Goal: Task Accomplishment & Management: Manage account settings

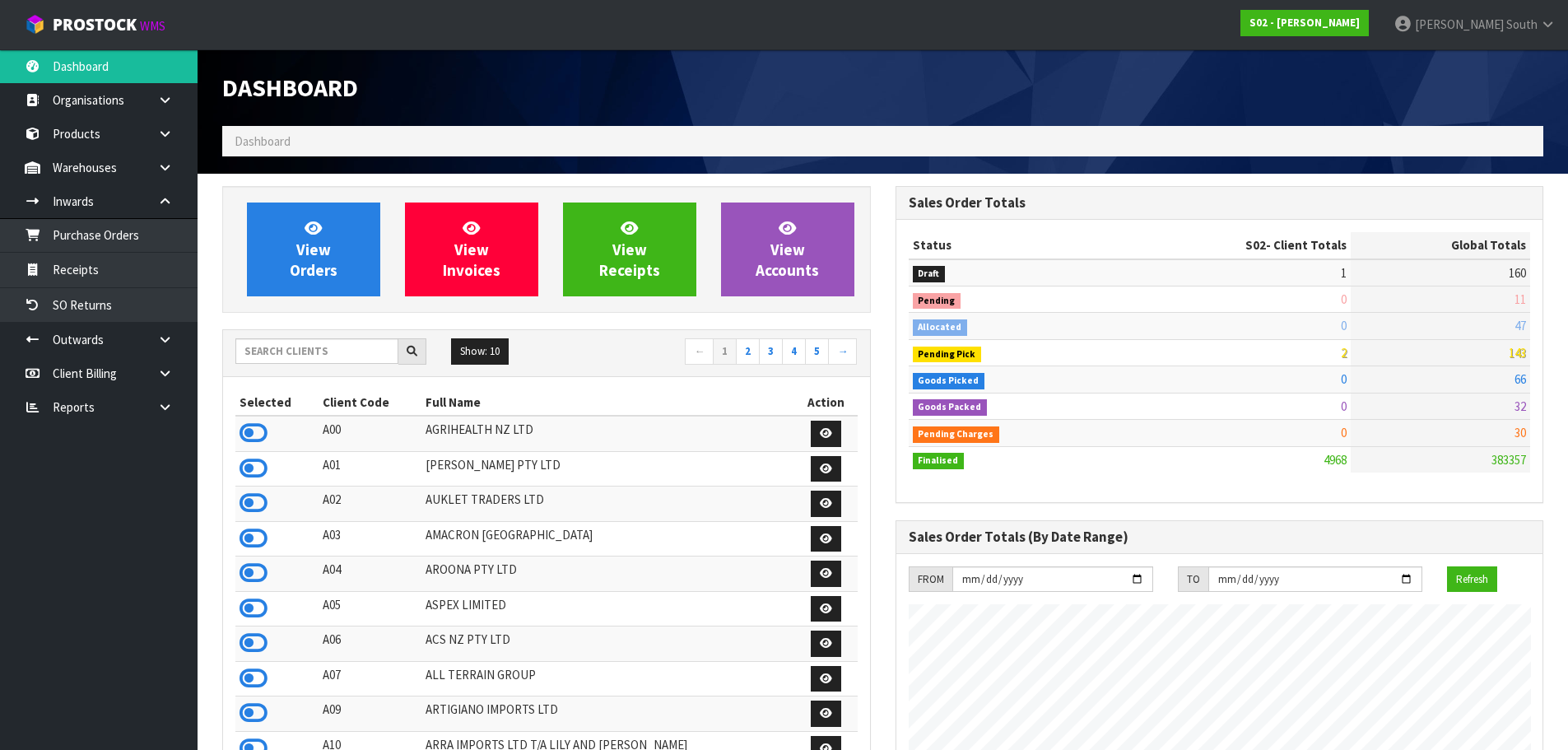
click at [524, 85] on h1 "Dashboard" at bounding box center [547, 87] width 649 height 27
click at [132, 255] on link "Receipts" at bounding box center [98, 270] width 197 height 34
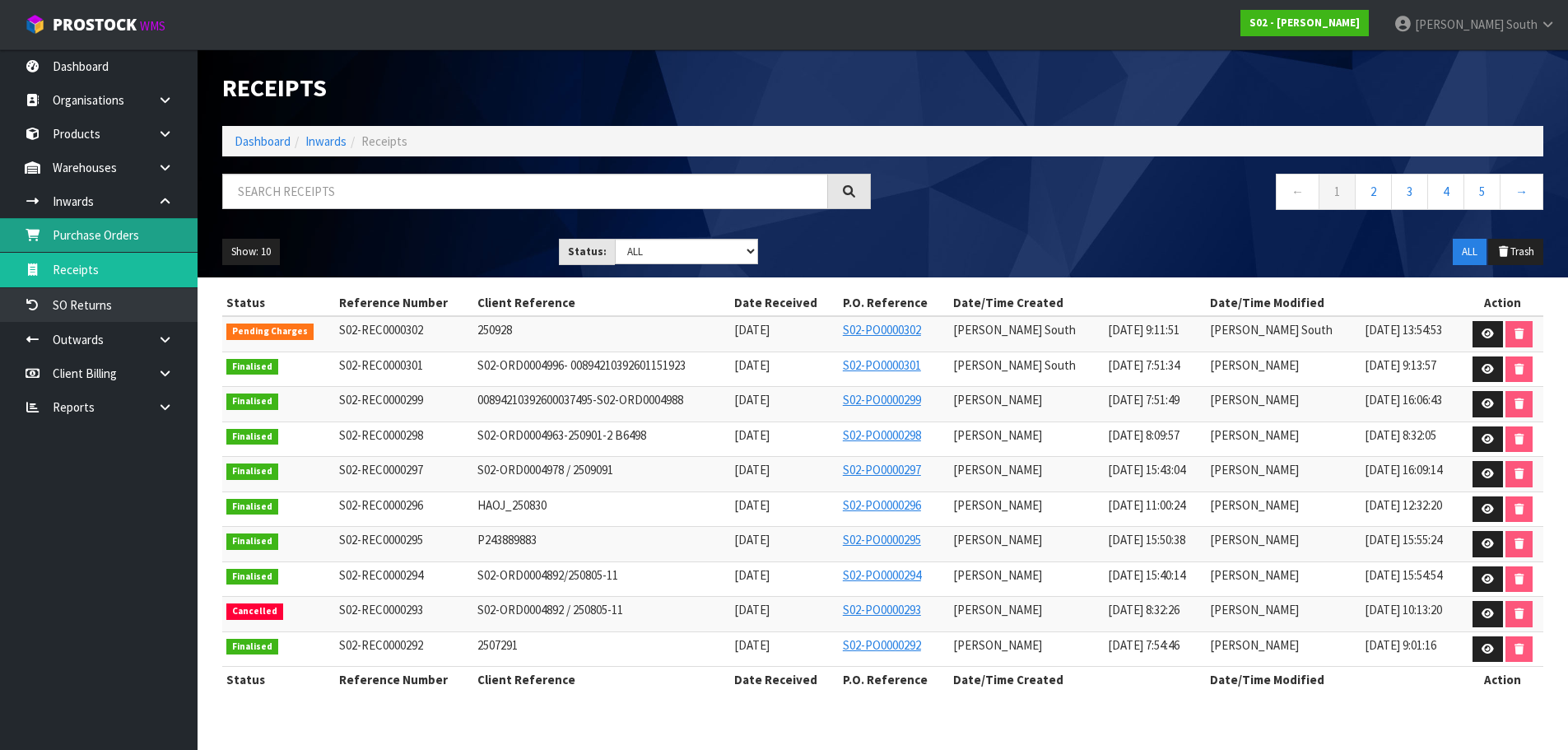
click at [94, 234] on link "Purchase Orders" at bounding box center [98, 235] width 197 height 34
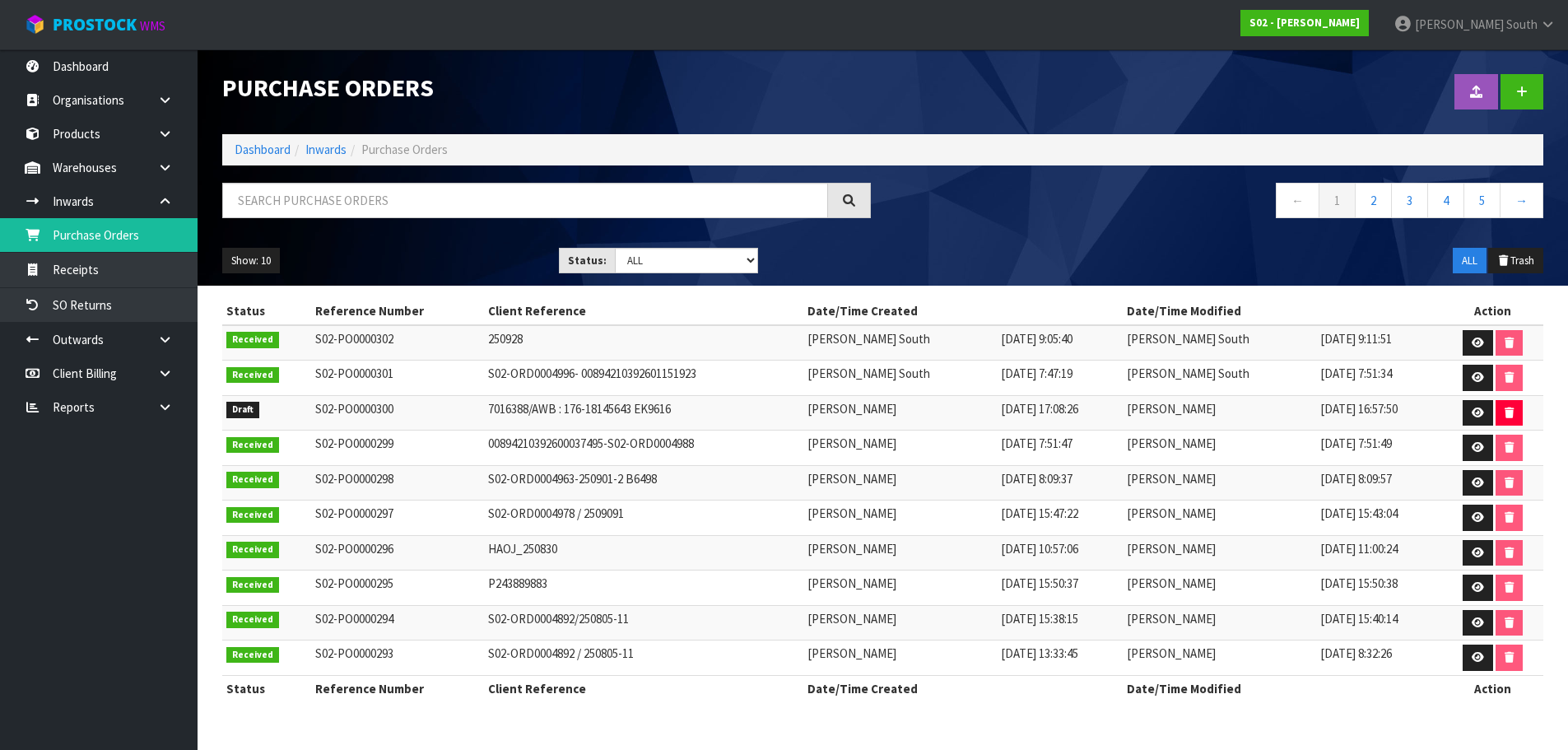
click at [500, 94] on h1 "Purchase Orders" at bounding box center [547, 87] width 649 height 27
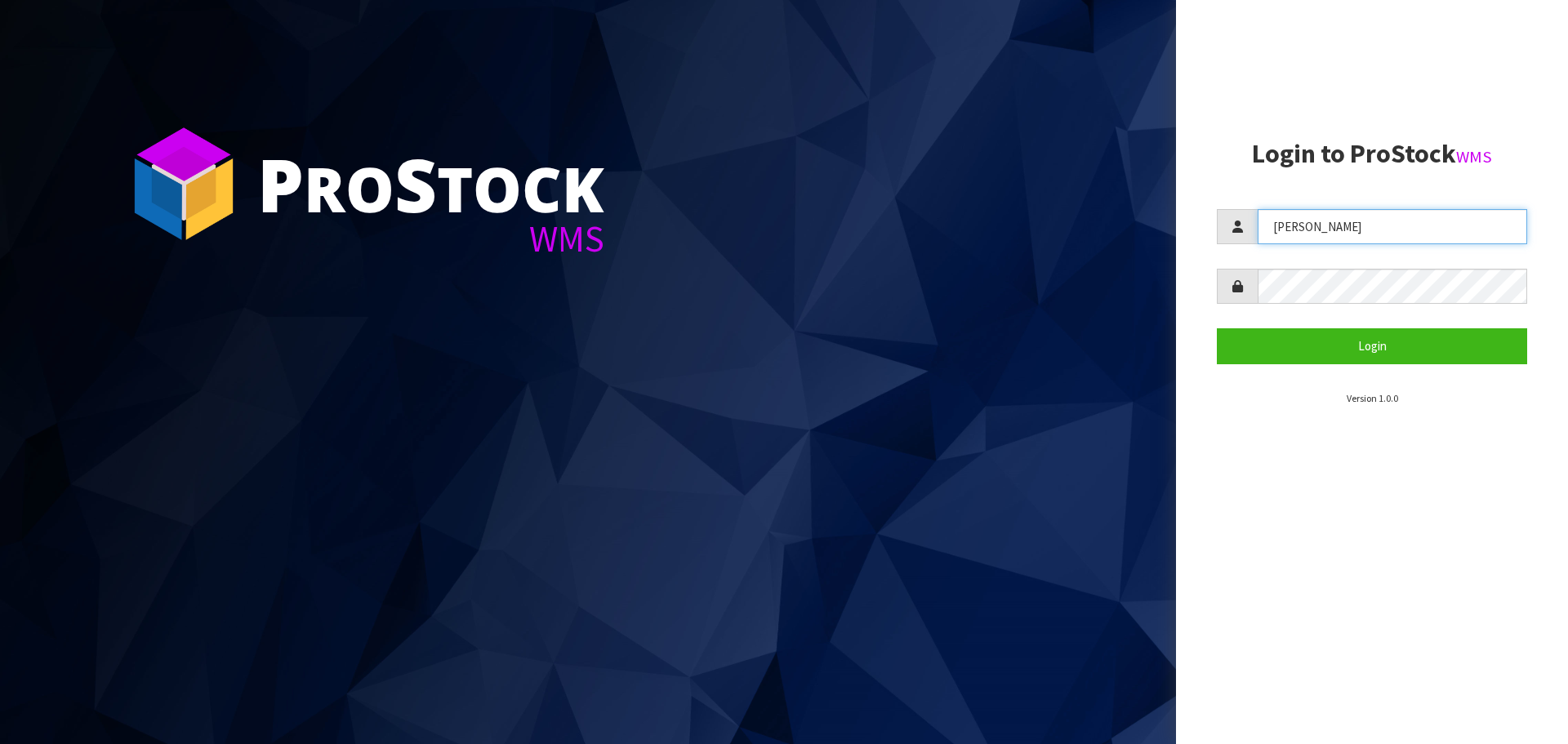
click at [1302, 227] on input "Lalisha" at bounding box center [1393, 226] width 270 height 35
type input "ZACKARY"
click at [1217, 328] on button "Login" at bounding box center [1371, 345] width 310 height 35
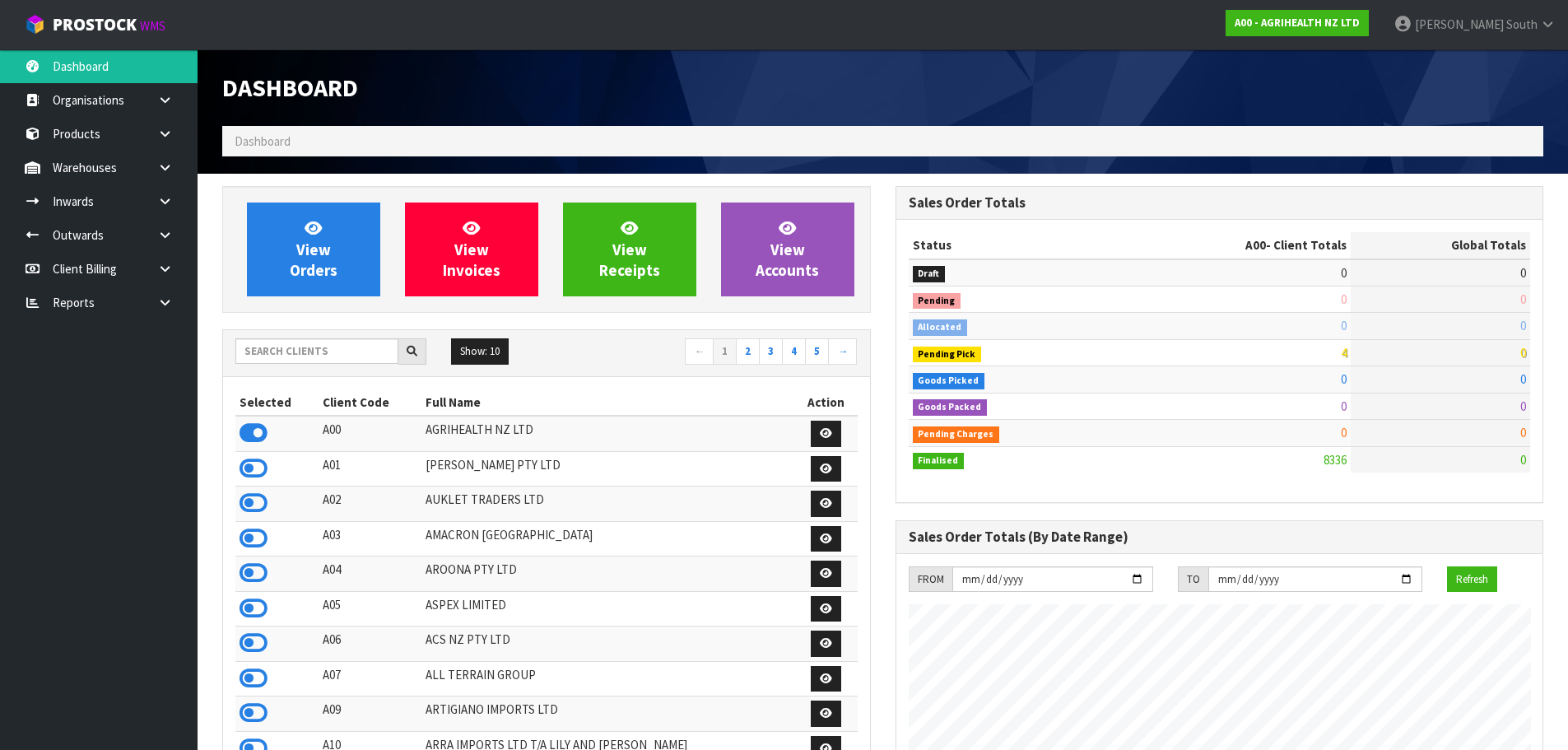
scroll to position [1247, 673]
click at [283, 350] on input "text" at bounding box center [317, 351] width 163 height 26
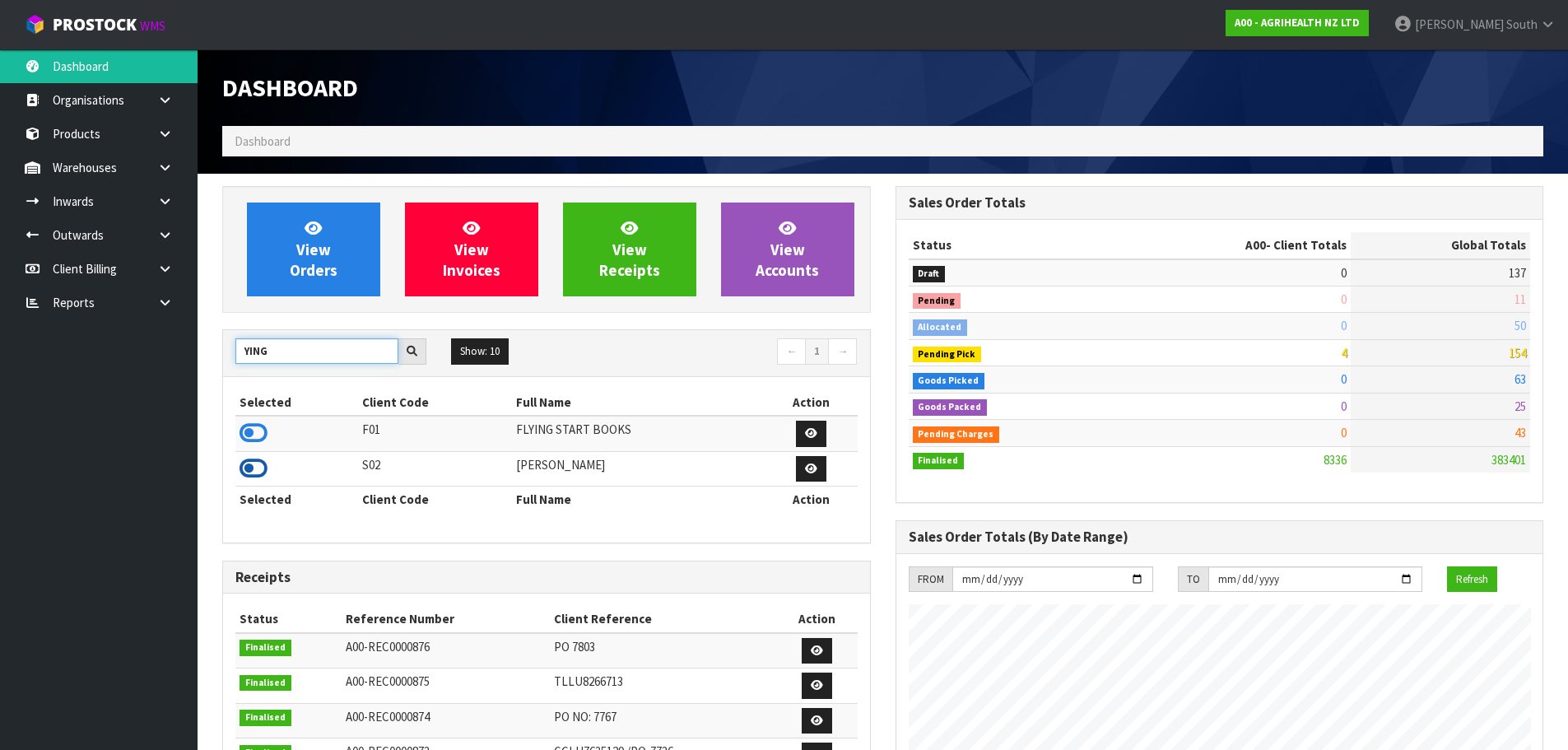
type input "YING"
click at [244, 464] on icon at bounding box center [253, 468] width 28 height 25
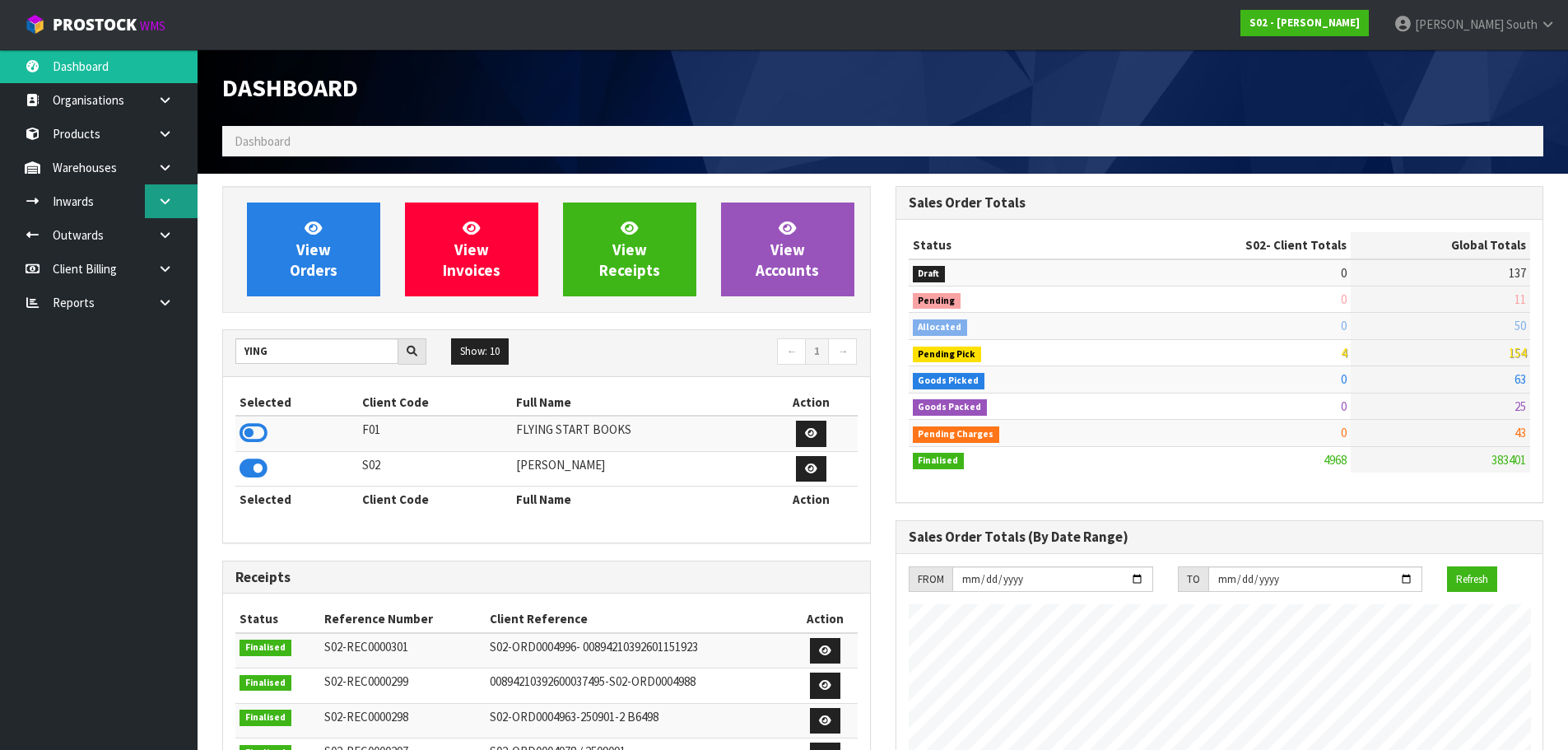
scroll to position [1141, 673]
click at [183, 207] on link at bounding box center [171, 201] width 53 height 34
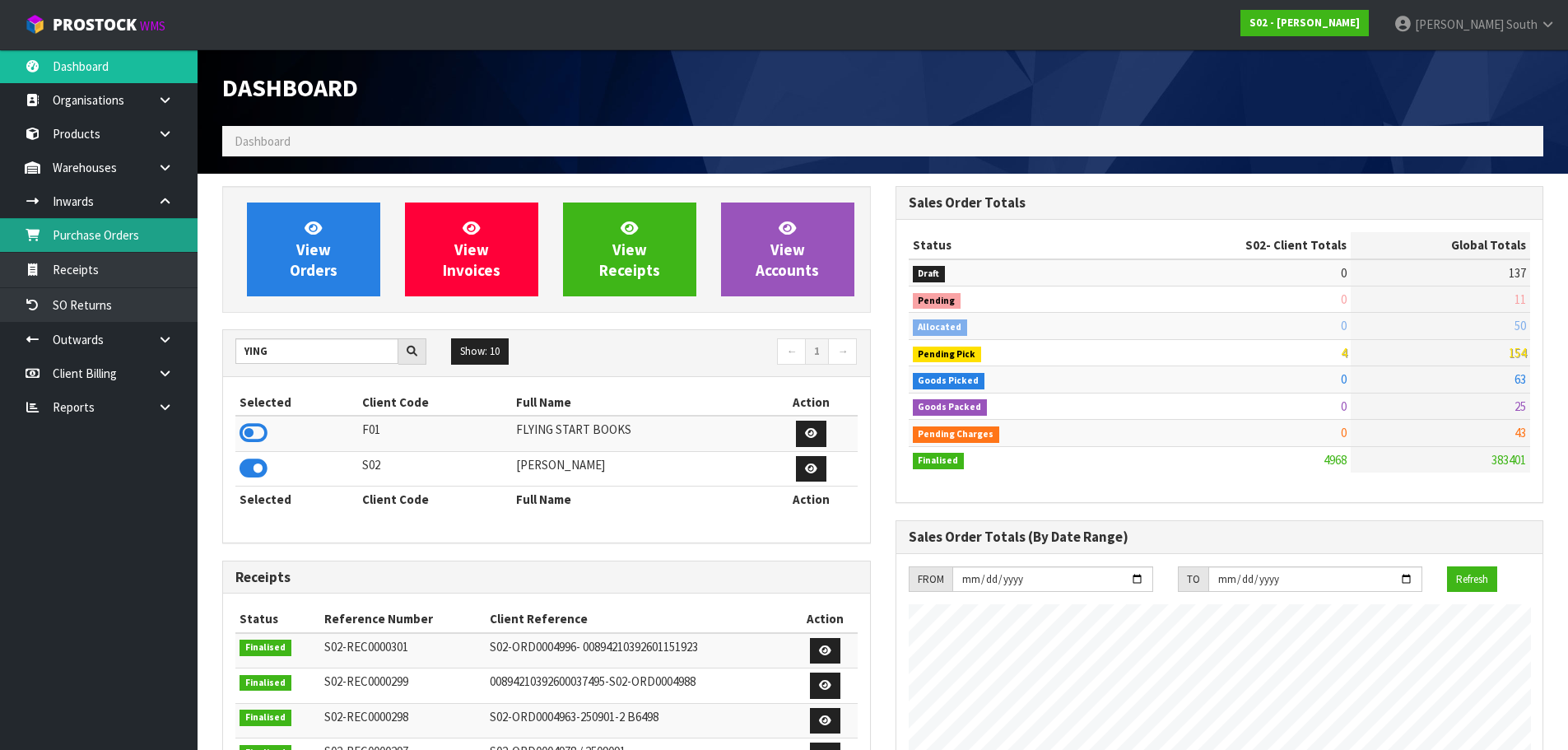
click at [143, 239] on link "Purchase Orders" at bounding box center [98, 235] width 197 height 34
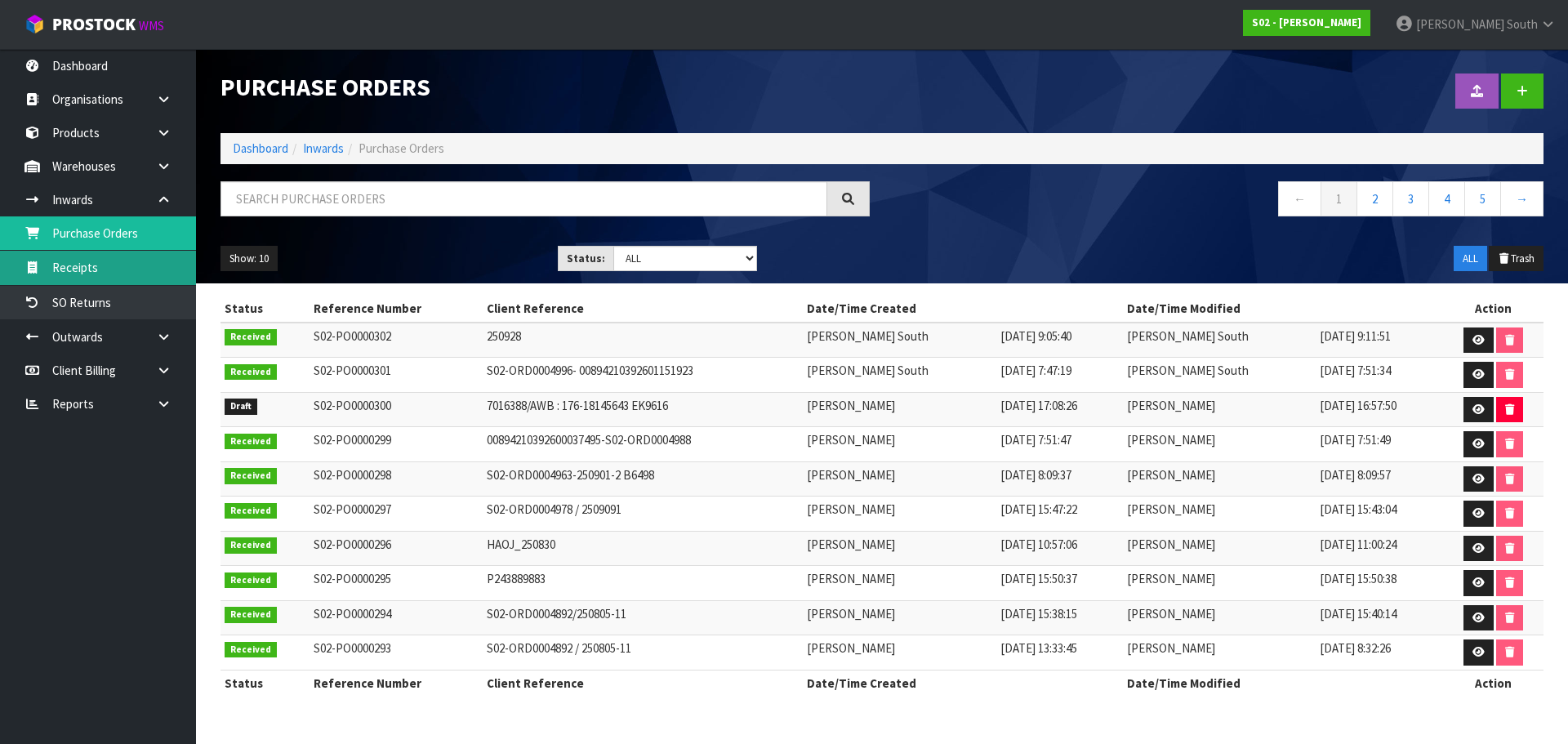
click at [86, 269] on link "Receipts" at bounding box center [97, 268] width 196 height 33
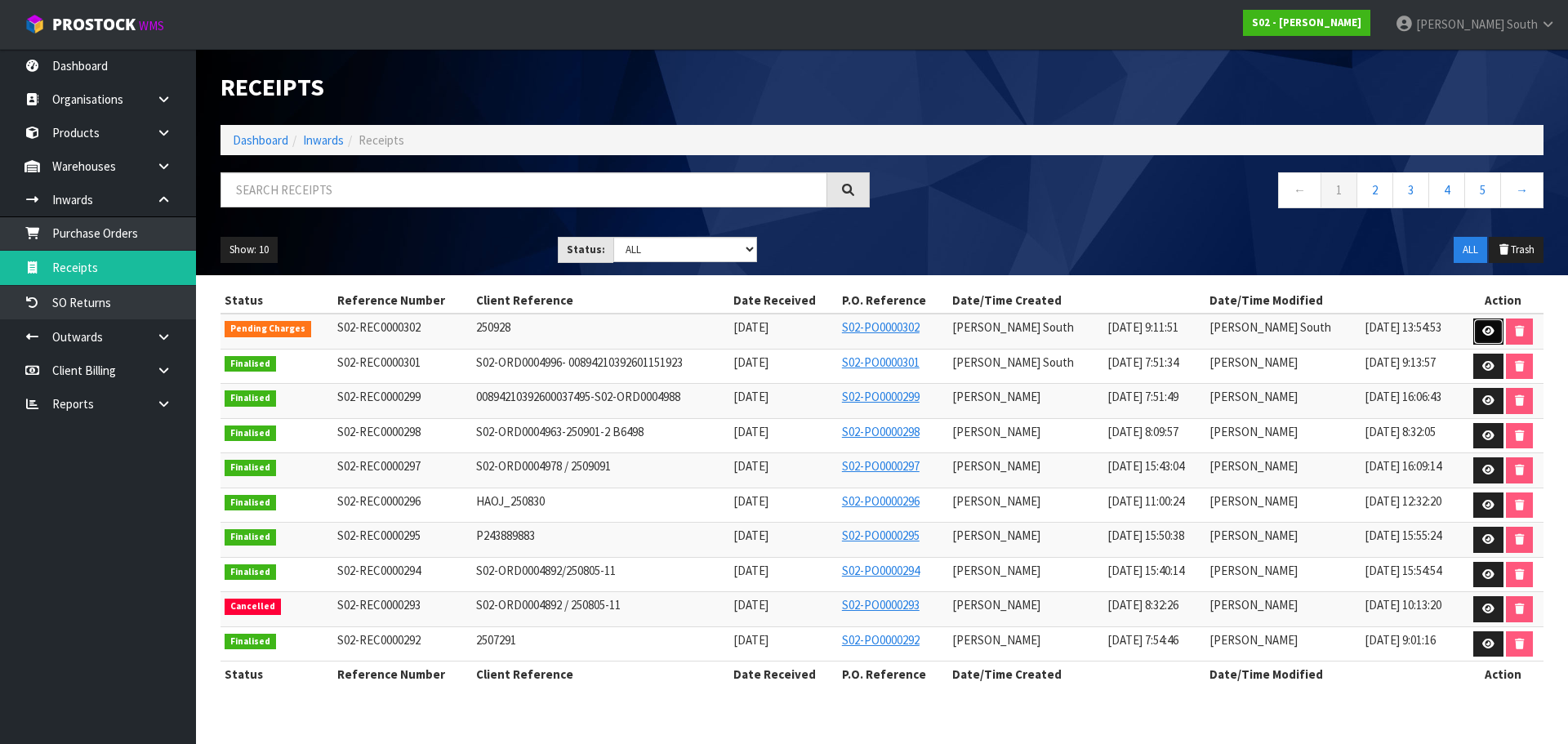
click at [1475, 327] on link at bounding box center [1488, 332] width 31 height 27
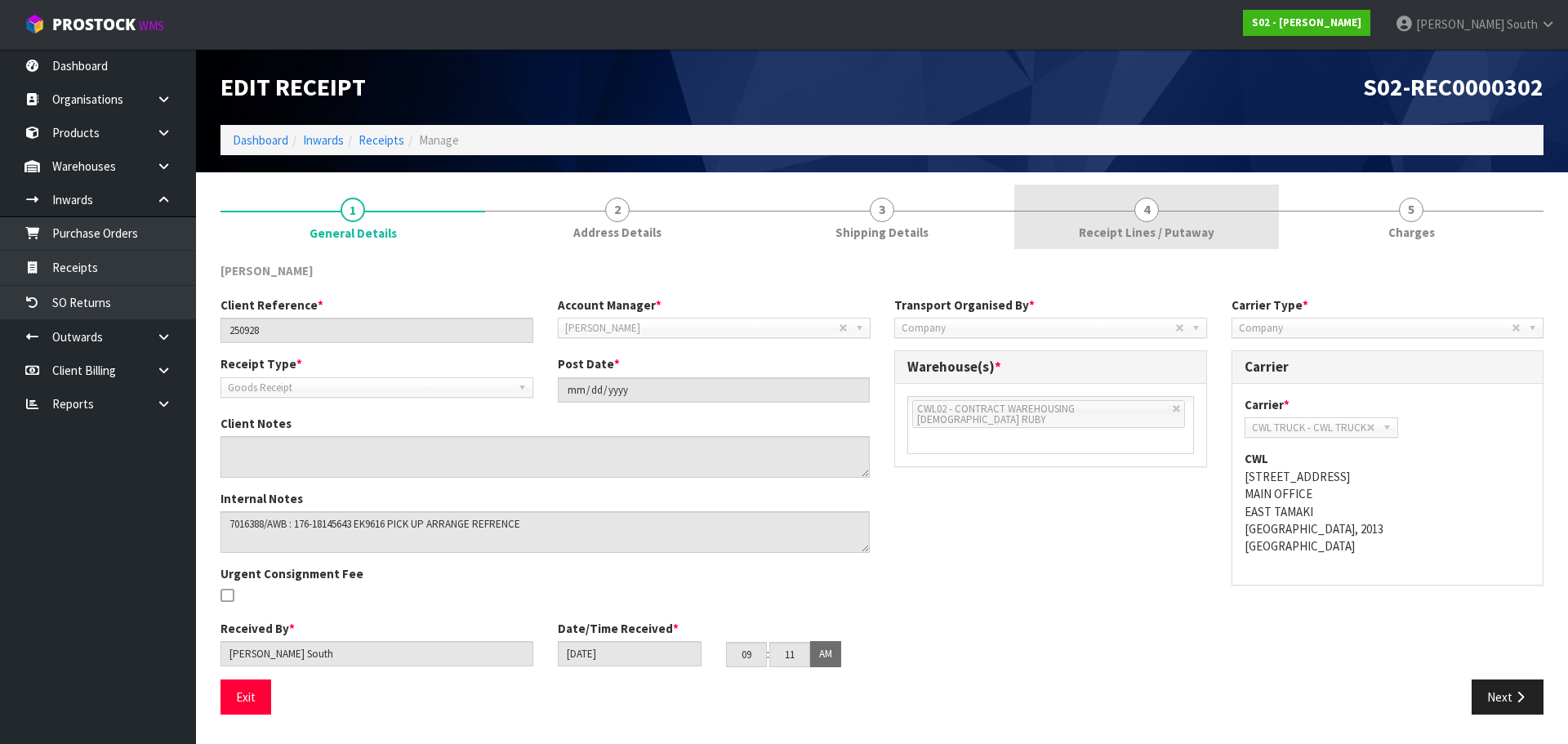
click at [1149, 202] on span "4" at bounding box center [1146, 210] width 25 height 25
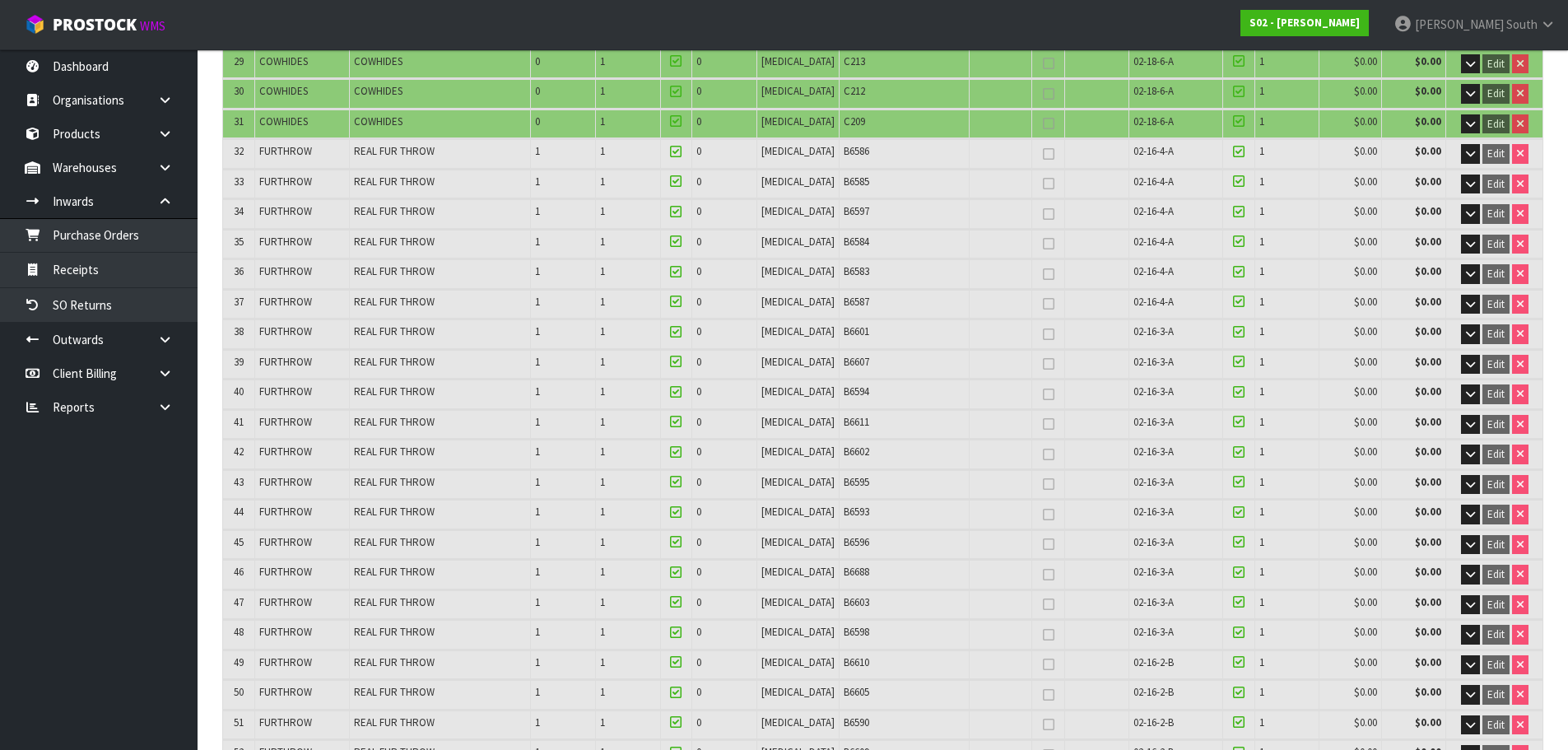
scroll to position [1152, 0]
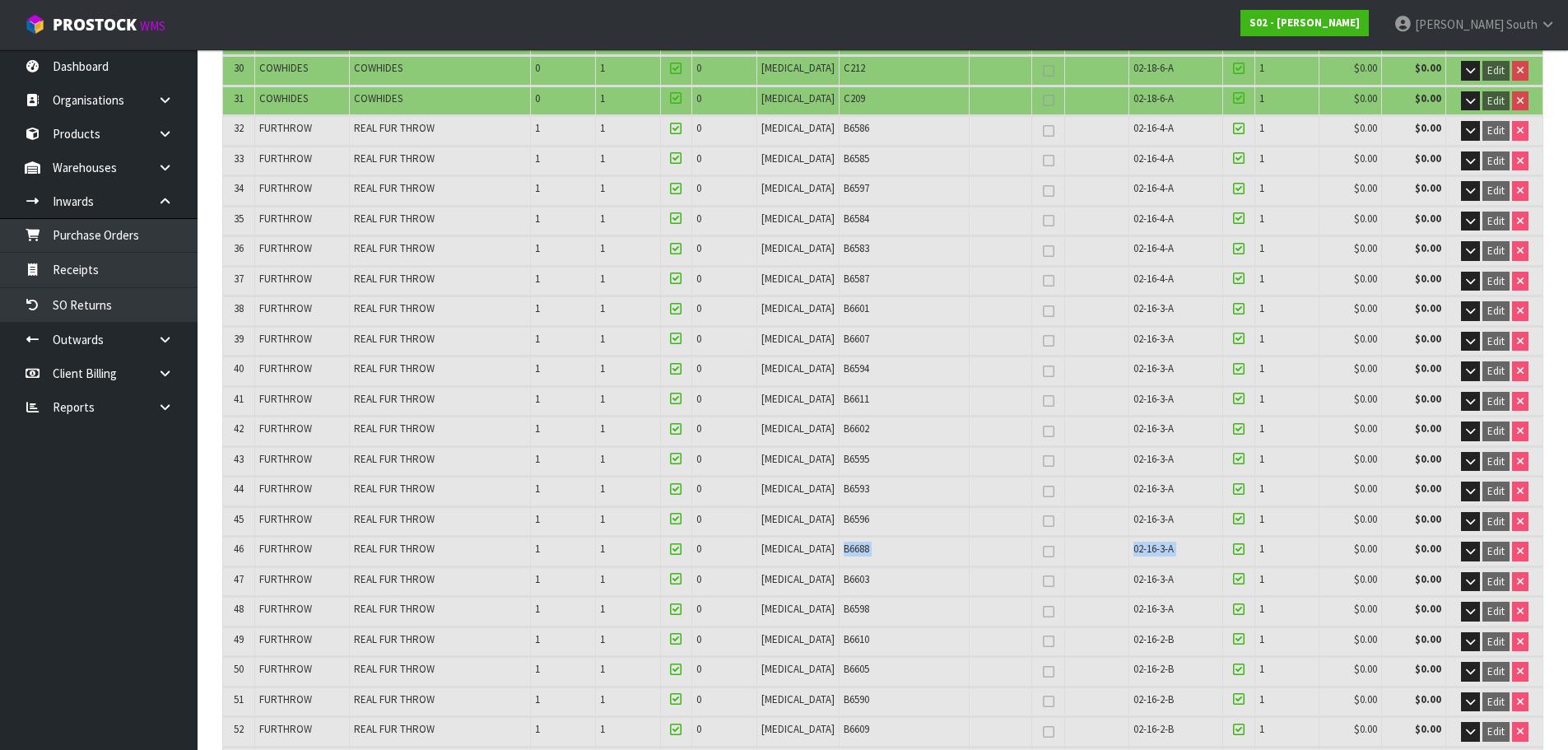
drag, startPoint x: 819, startPoint y: 548, endPoint x: 1227, endPoint y: 553, distance: 408.0
click at [1227, 553] on tr "46 FURTHROW REAL FUR THROW 1 1 0 PCE B6688 02-16-3-A 1 $0.00 $0.00 Edit" at bounding box center [883, 551] width 1320 height 29
click at [877, 532] on td "B6596" at bounding box center [903, 521] width 130 height 29
drag, startPoint x: 858, startPoint y: 549, endPoint x: 824, endPoint y: 561, distance: 36.1
click at [839, 561] on td "B6688" at bounding box center [903, 551] width 130 height 29
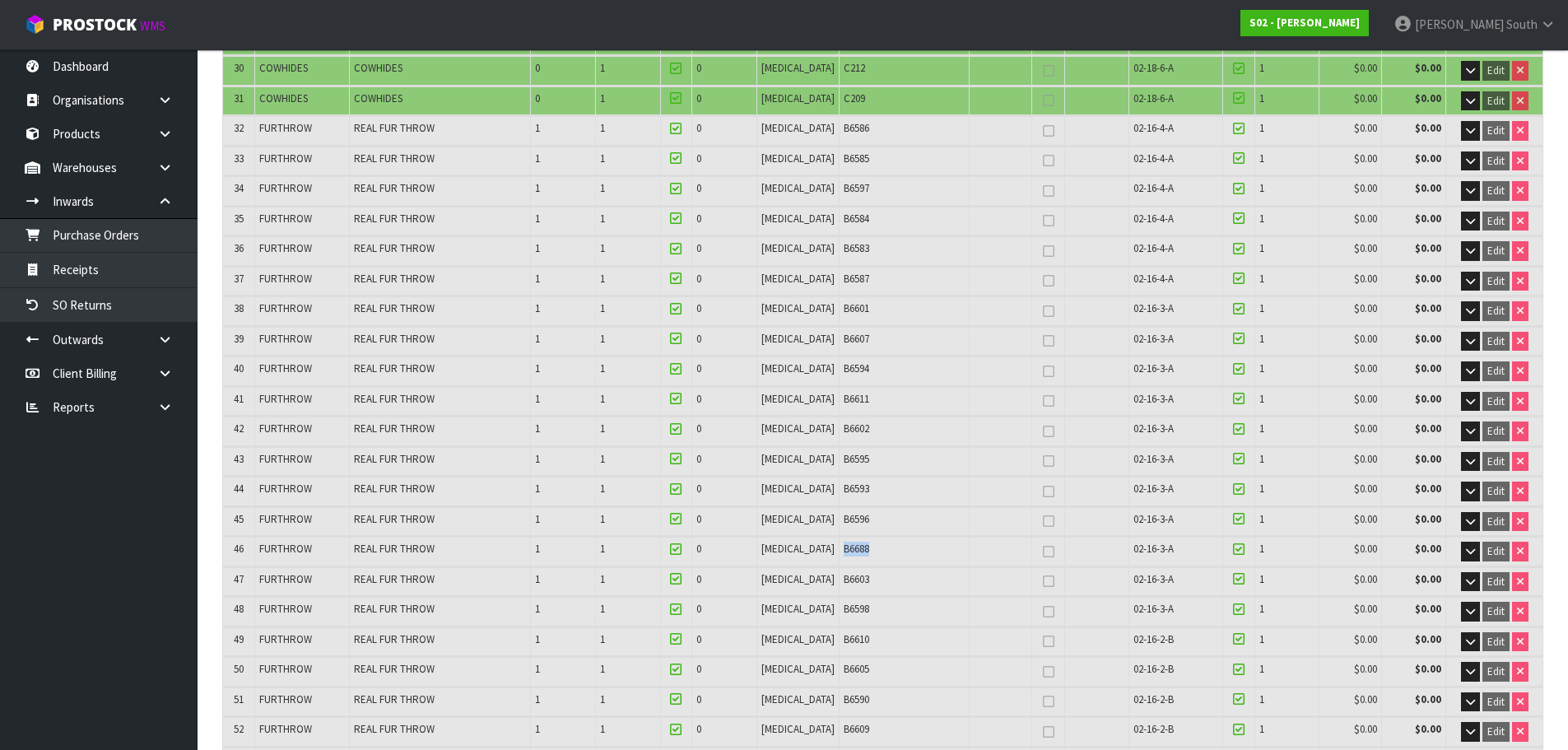
copy span "B6688"
click at [177, 191] on link at bounding box center [171, 201] width 53 height 34
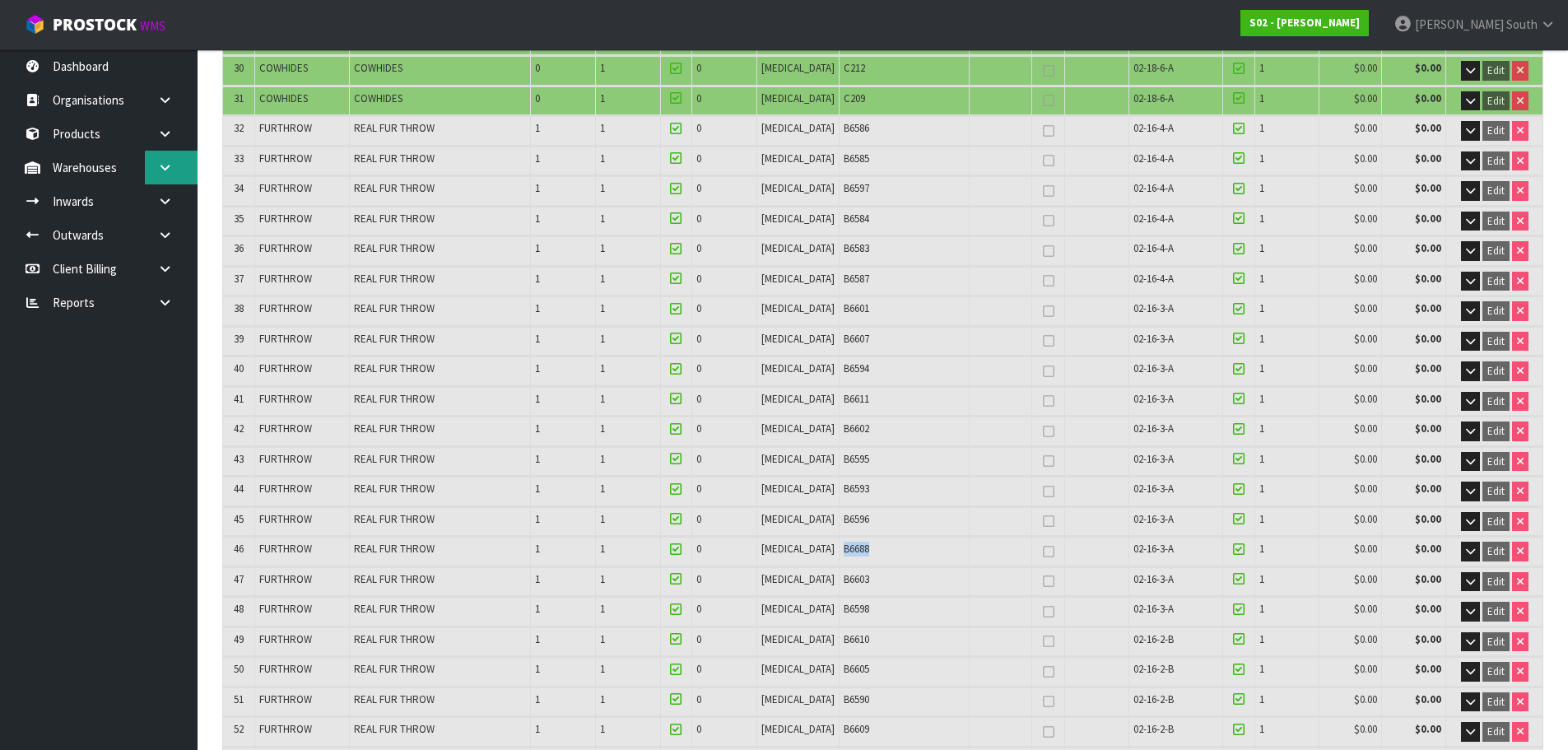
click at [162, 179] on link at bounding box center [171, 168] width 53 height 34
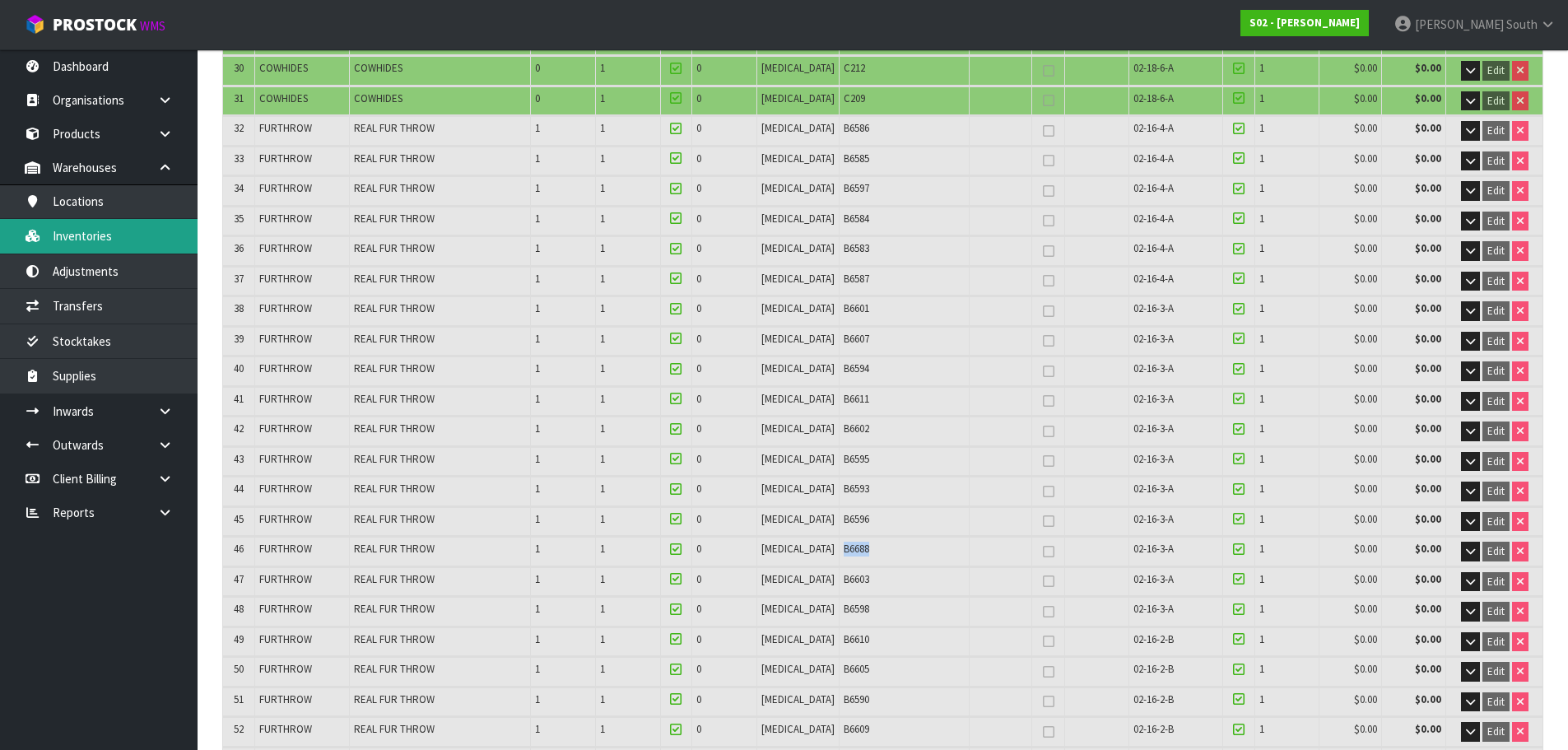
click at [101, 228] on link "Inventories" at bounding box center [98, 236] width 197 height 34
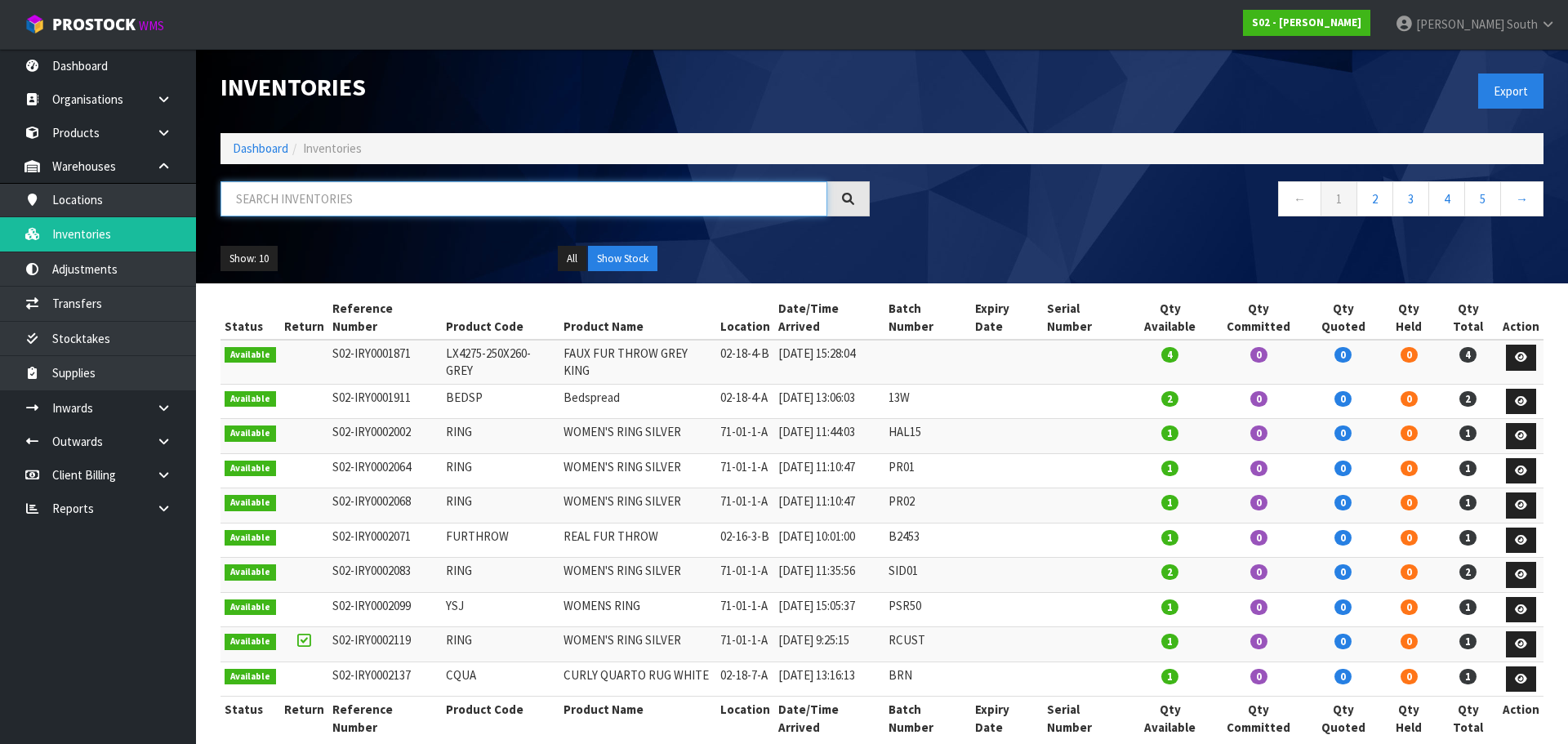
click at [530, 204] on input "text" at bounding box center [524, 199] width 606 height 35
paste input "B6688"
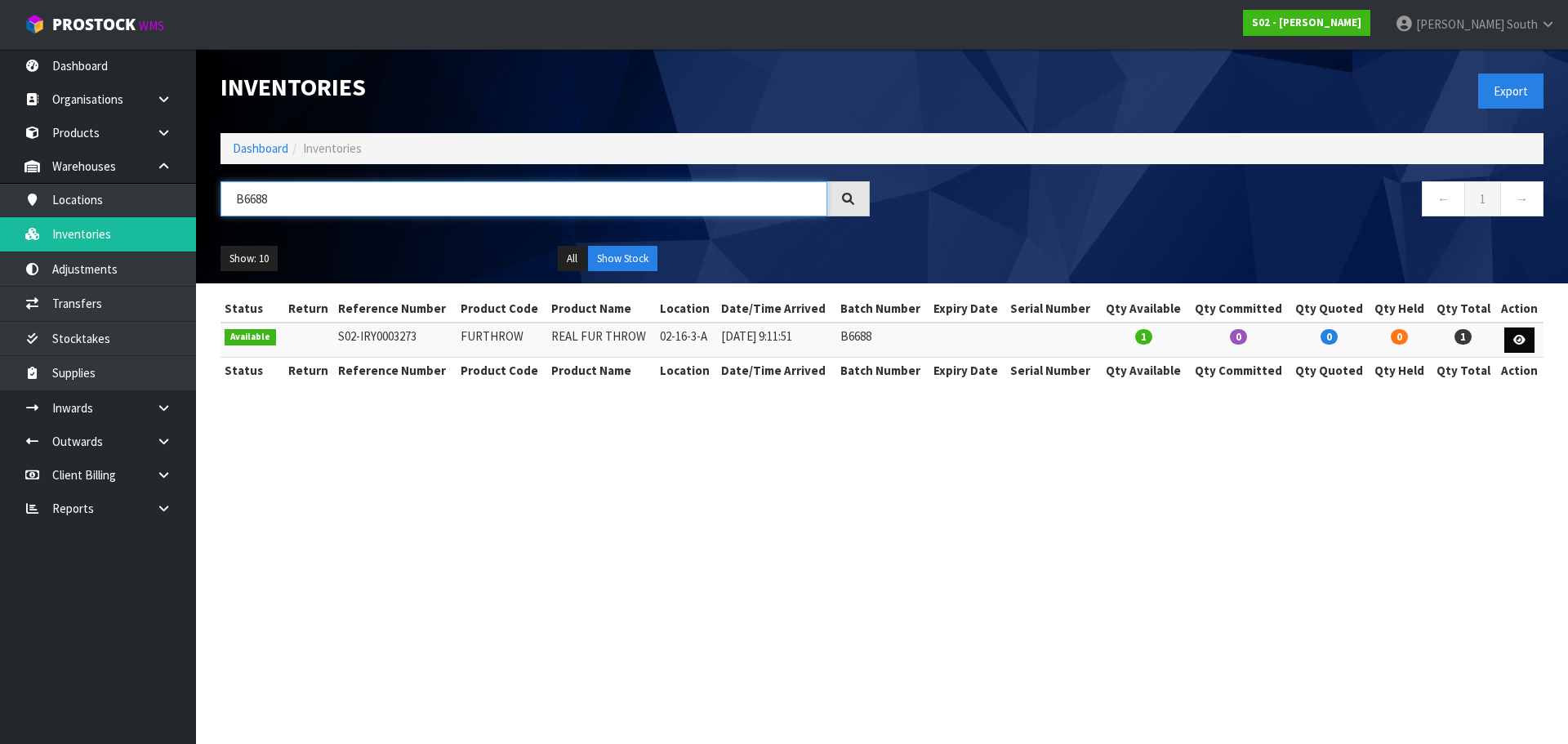
type input "B6688"
click at [1511, 341] on link at bounding box center [1519, 341] width 31 height 27
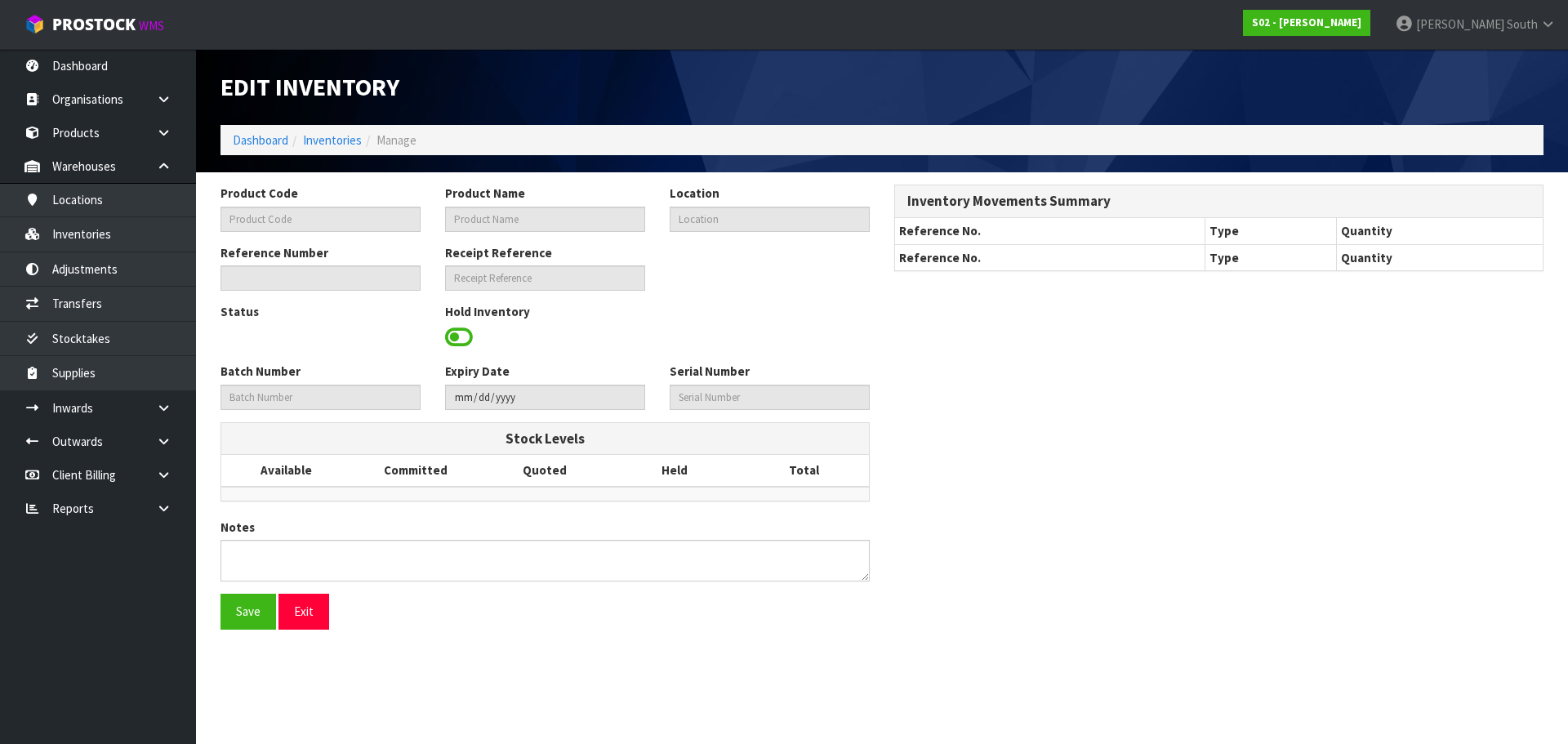
type input "FURTHROW"
type input "REAL FUR THROW"
type input "02-16-3-A"
type input "S02-IRY0003273"
type input "S02-REC0000302"
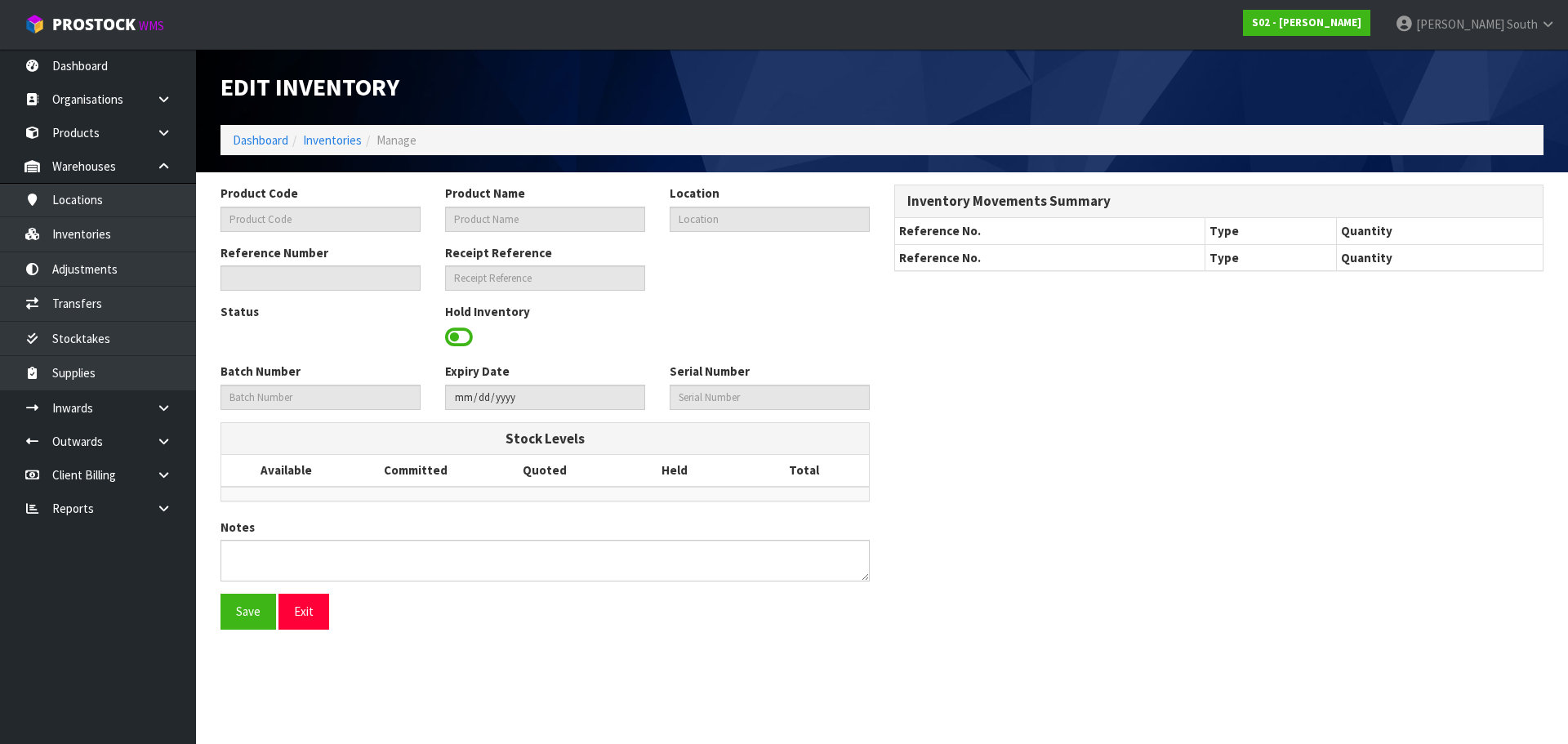
type input "B6688"
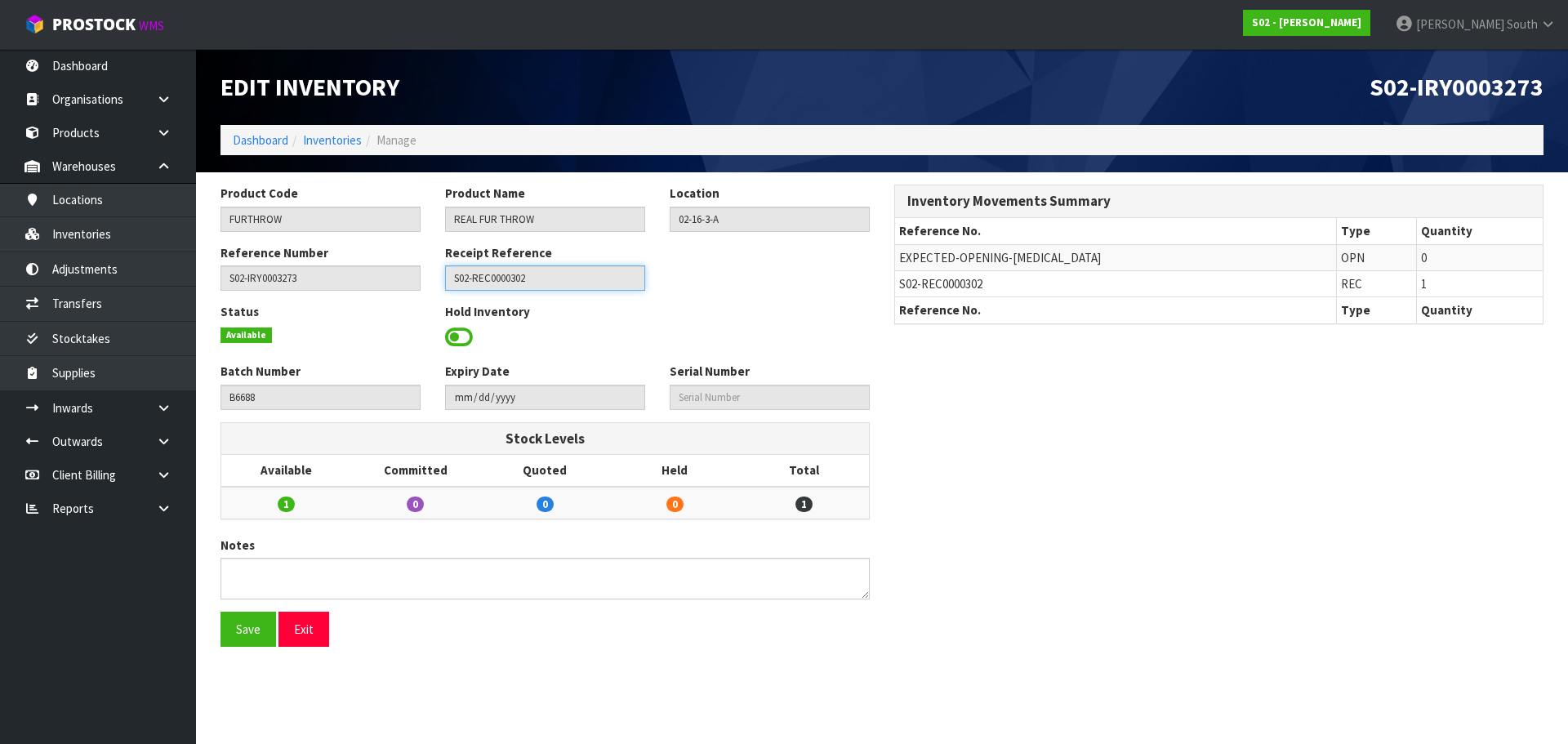
click at [531, 289] on input "S02-REC0000302" at bounding box center [544, 279] width 200 height 26
click at [304, 285] on input "S02-IRY0003273" at bounding box center [320, 279] width 200 height 26
click at [286, 391] on input "B6688" at bounding box center [320, 398] width 200 height 26
drag, startPoint x: 286, startPoint y: 391, endPoint x: 232, endPoint y: 404, distance: 55.5
click at [232, 404] on input "B6688" at bounding box center [320, 398] width 200 height 26
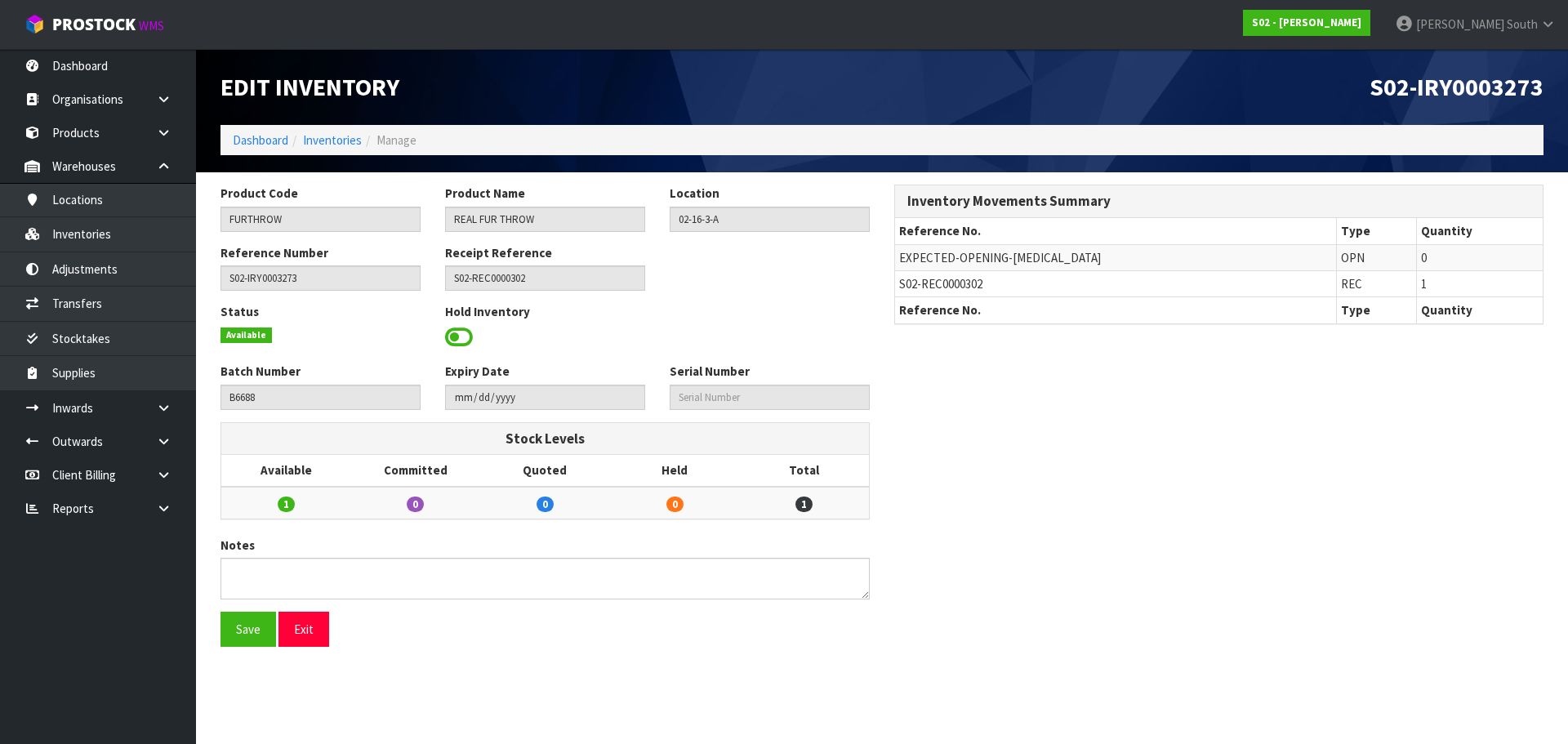
click at [1158, 425] on div "Product Code FURTHROW Product Name REAL FUR THROW Location 02-16-3-A Reference …" at bounding box center [882, 421] width 1348 height 474
drag, startPoint x: 308, startPoint y: 402, endPoint x: 286, endPoint y: 416, distance: 26.1
click at [286, 416] on div "Batch Number B6688 Expiry Date Serial Number" at bounding box center [545, 392] width 673 height 59
drag, startPoint x: 275, startPoint y: 394, endPoint x: 240, endPoint y: 419, distance: 43.0
click at [240, 419] on div "Batch Number B6688 Expiry Date Serial Number" at bounding box center [545, 392] width 673 height 59
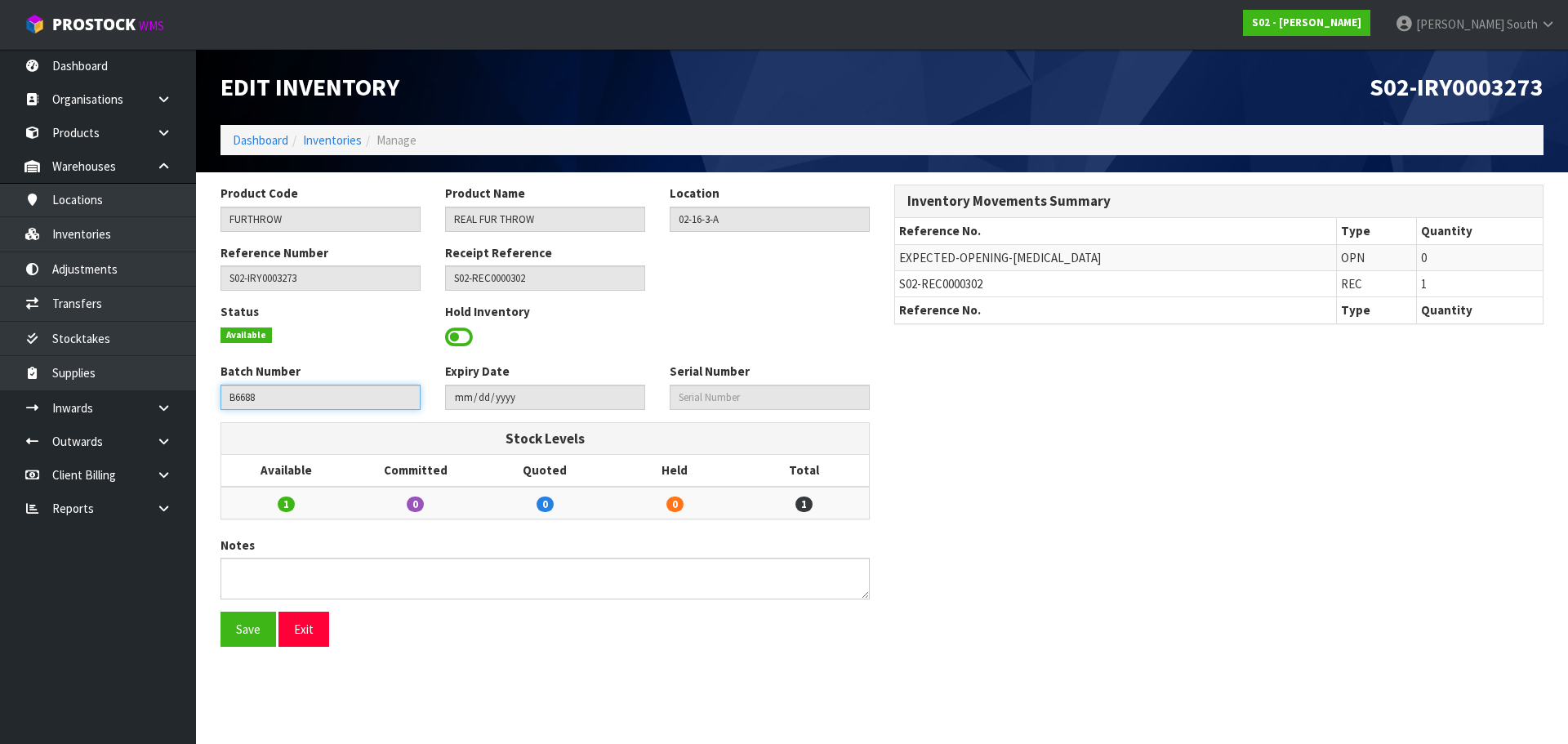
click at [243, 400] on input "B6688" at bounding box center [320, 398] width 200 height 26
click at [247, 399] on input "B6688" at bounding box center [320, 398] width 200 height 26
click at [269, 391] on input "B6688" at bounding box center [320, 398] width 200 height 26
click at [305, 405] on input "B6688" at bounding box center [320, 398] width 200 height 26
drag, startPoint x: 261, startPoint y: 399, endPoint x: 237, endPoint y: 408, distance: 25.6
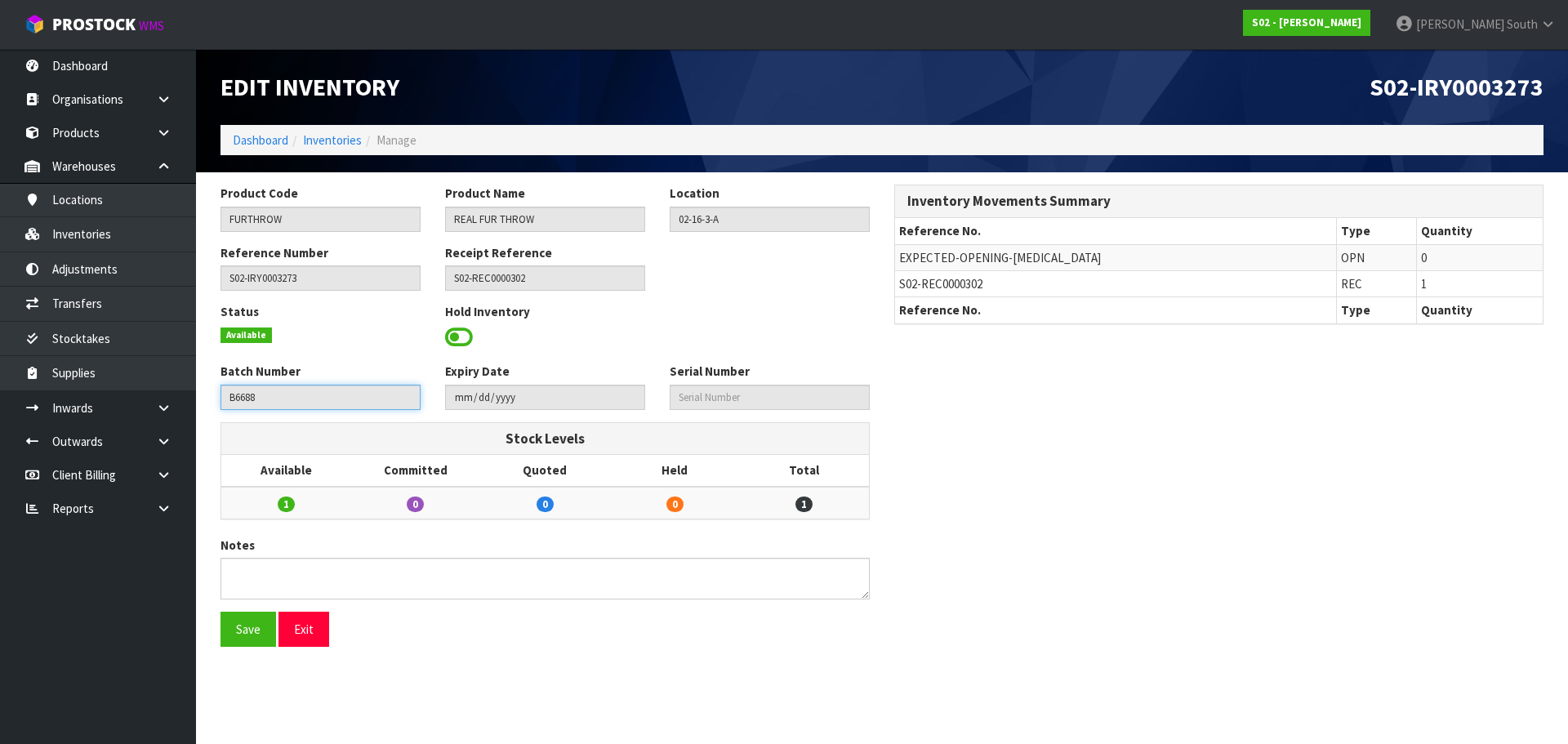
click at [237, 408] on input "B6688" at bounding box center [320, 398] width 200 height 26
click at [310, 144] on link "Inventories" at bounding box center [333, 140] width 59 height 16
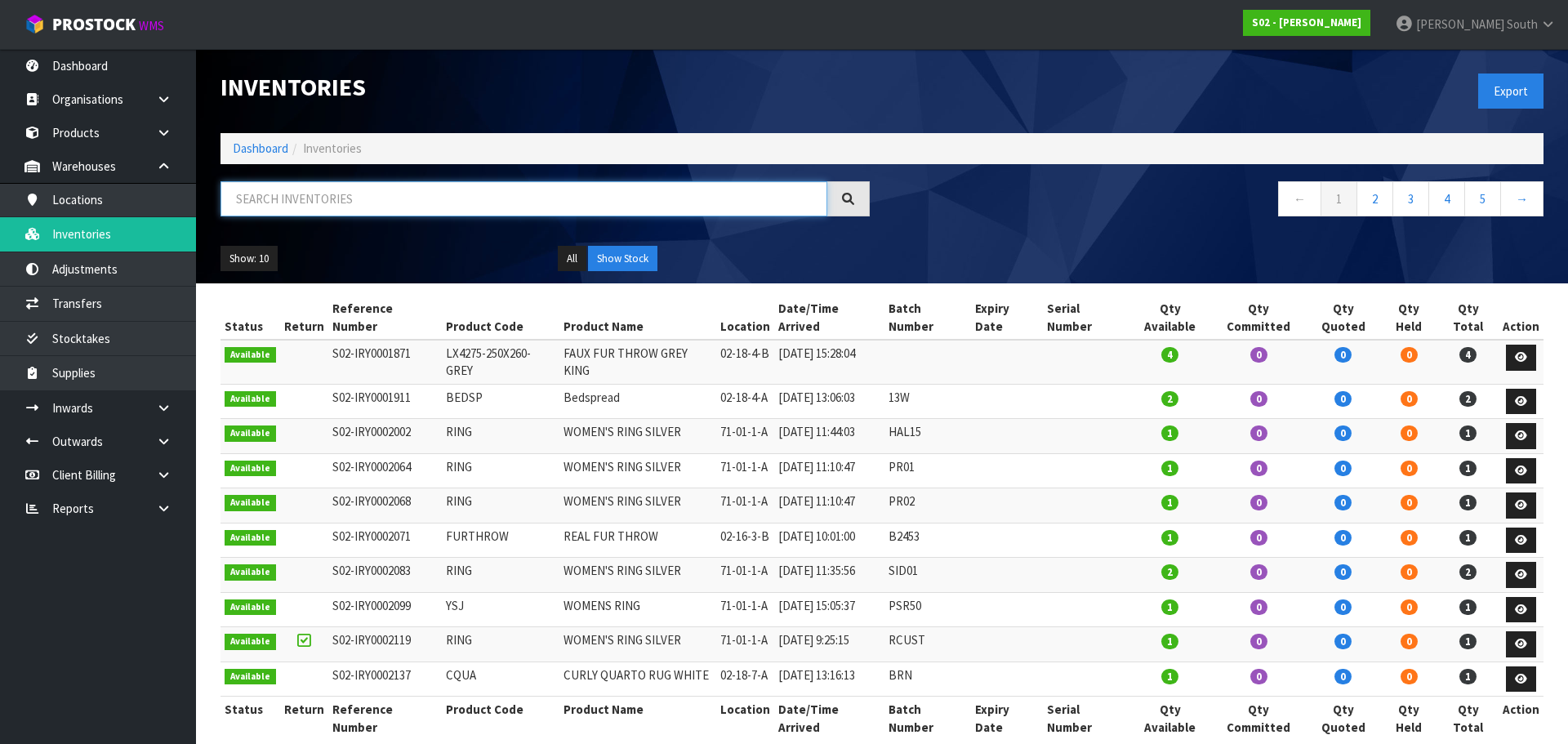
click at [362, 211] on input "text" at bounding box center [524, 199] width 606 height 35
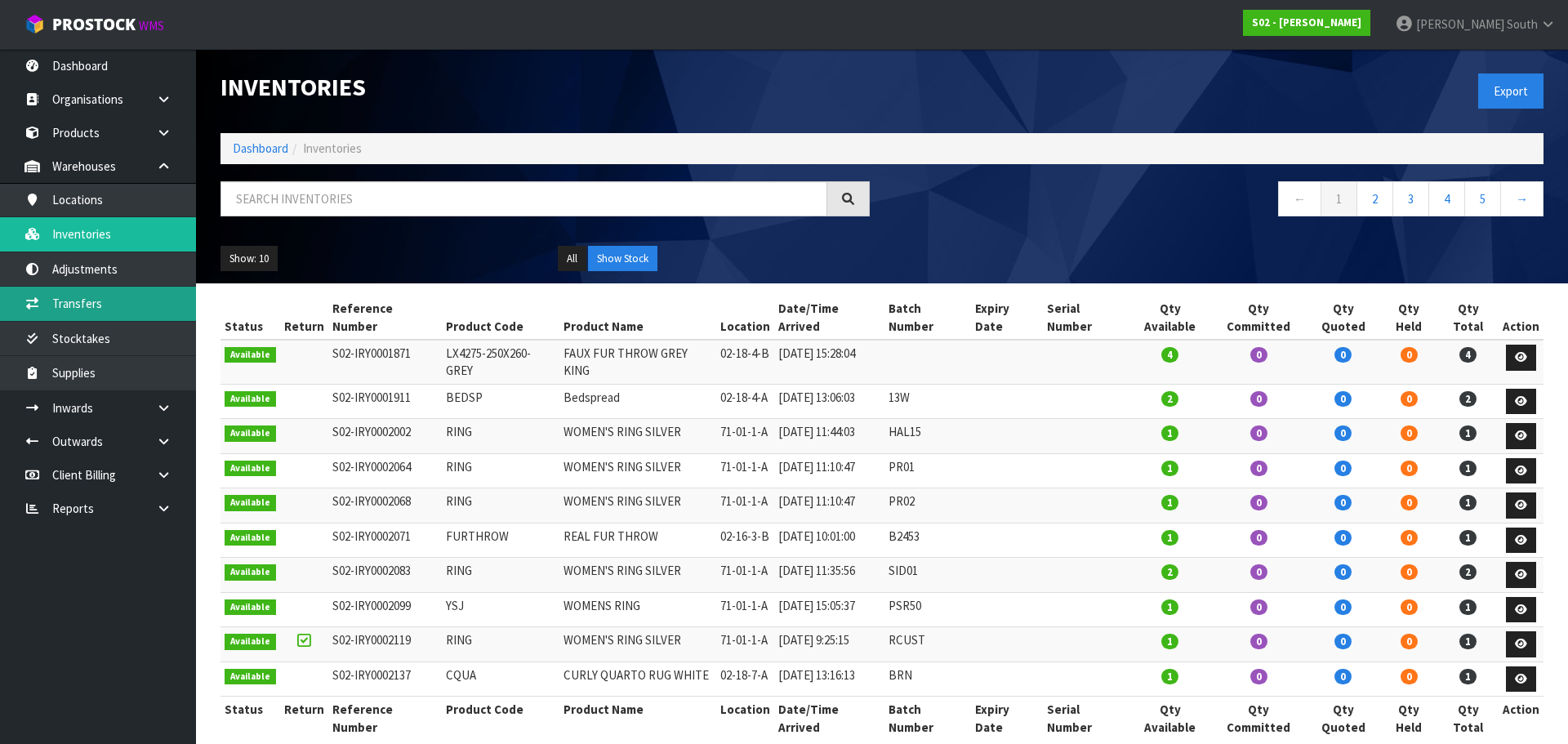
click at [115, 292] on link "Transfers" at bounding box center [97, 303] width 196 height 33
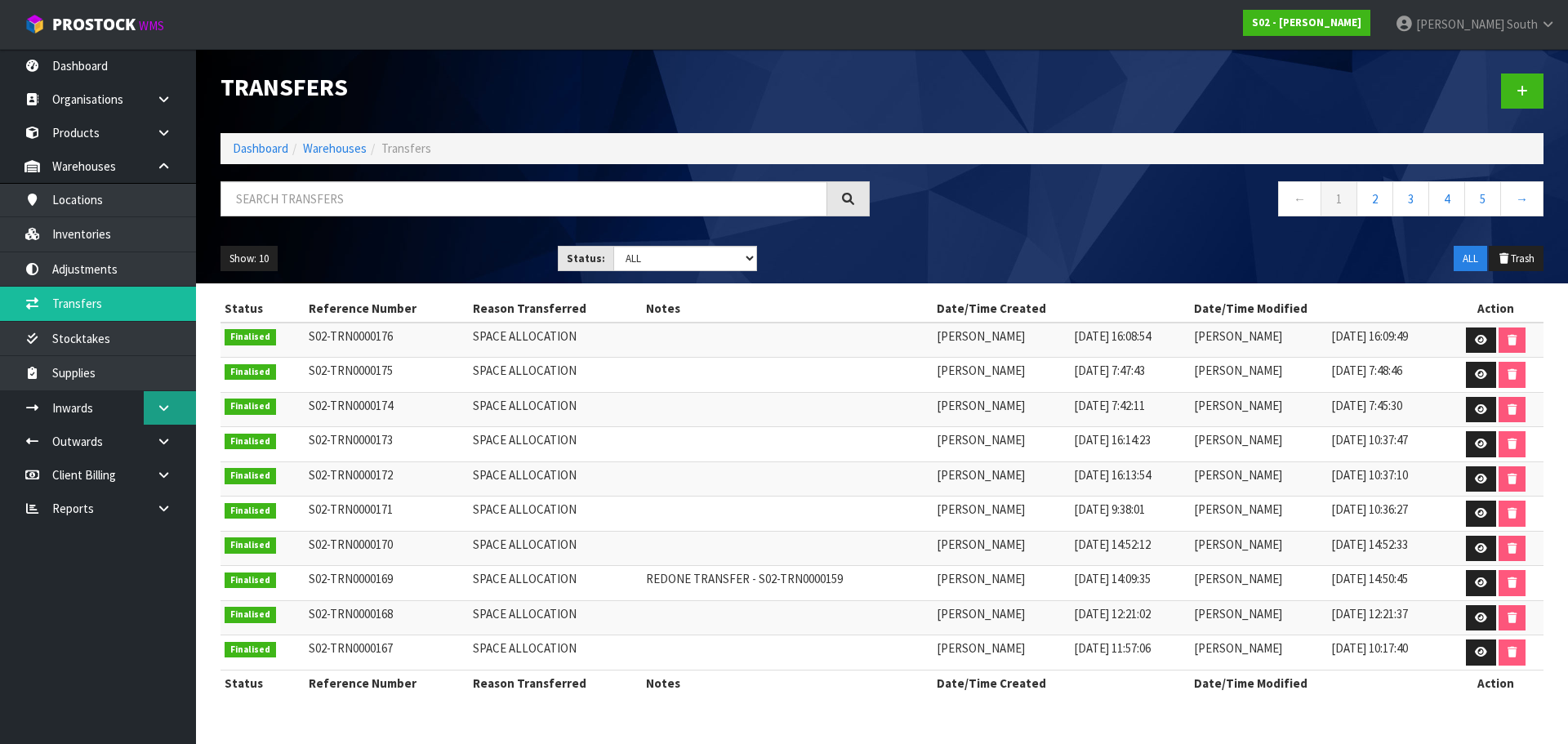
click at [190, 404] on link at bounding box center [169, 407] width 52 height 33
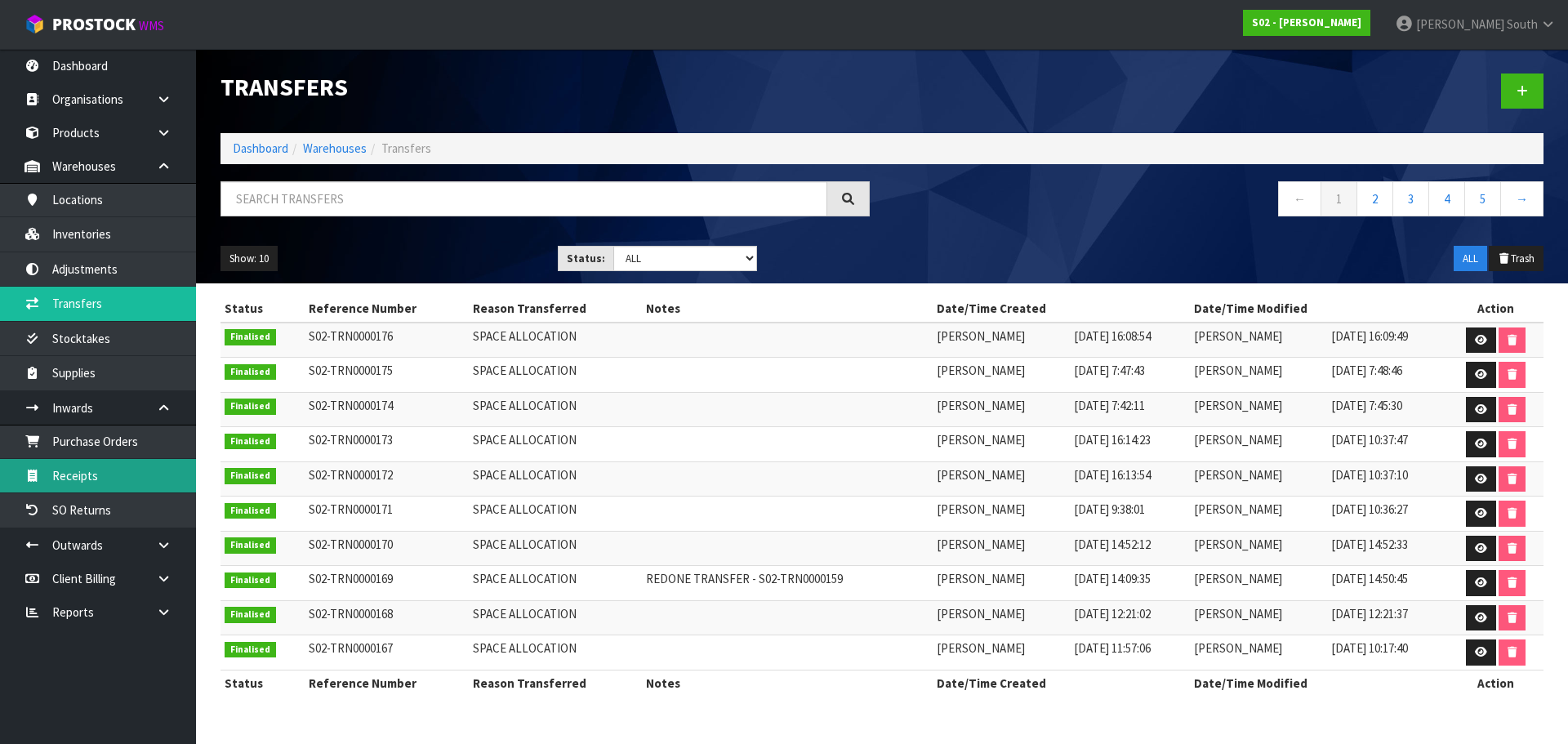
click at [170, 463] on link "Receipts" at bounding box center [97, 475] width 196 height 33
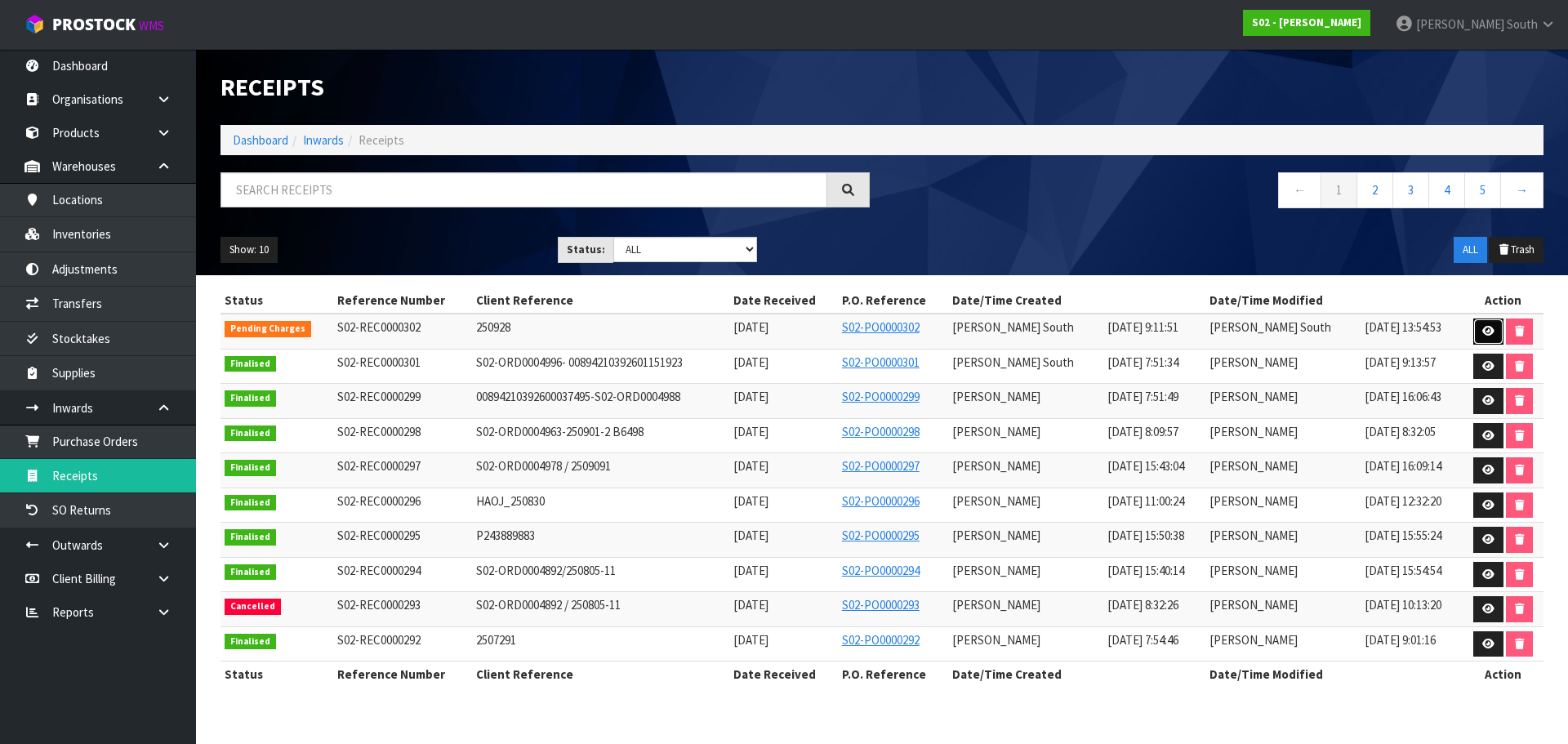
click at [1477, 332] on link at bounding box center [1488, 332] width 31 height 27
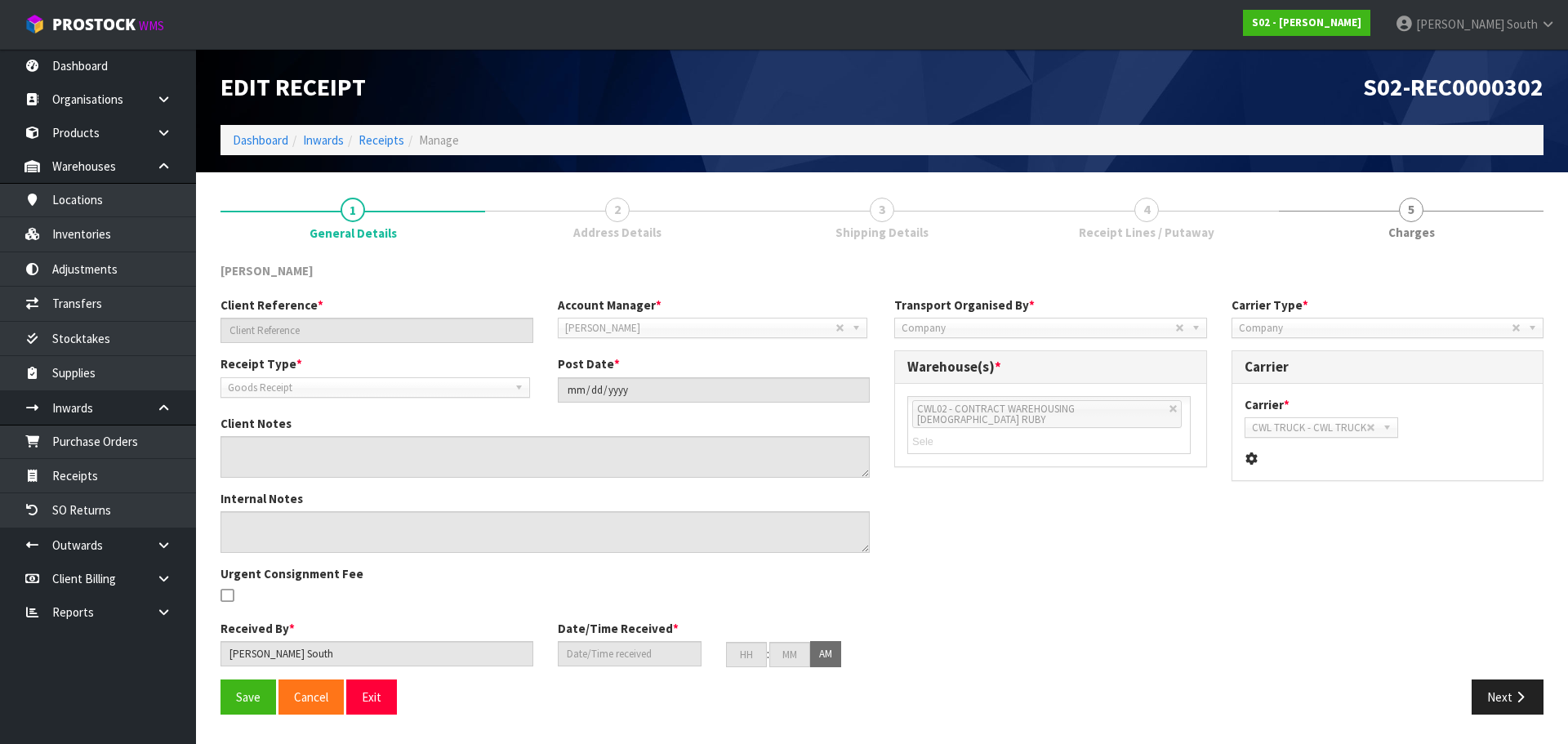
type input "250928"
type input "2025-09-29"
type textarea "7016388/AWB : 176-18145643 EK9616 PICK UP ARRANGE REFRENCE"
type input "[PERSON_NAME] South"
type input "[DATE]"
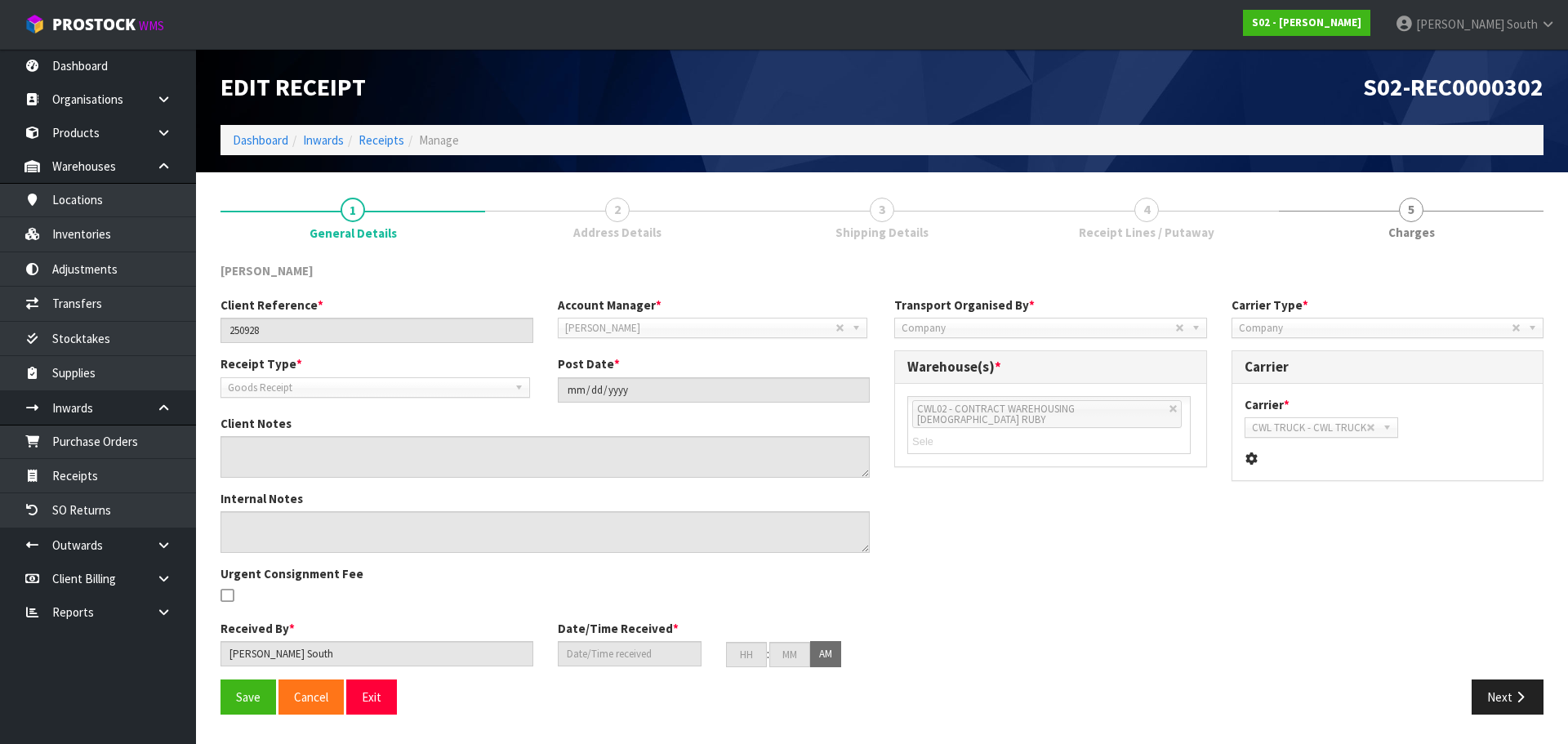
type input "09"
type input "11"
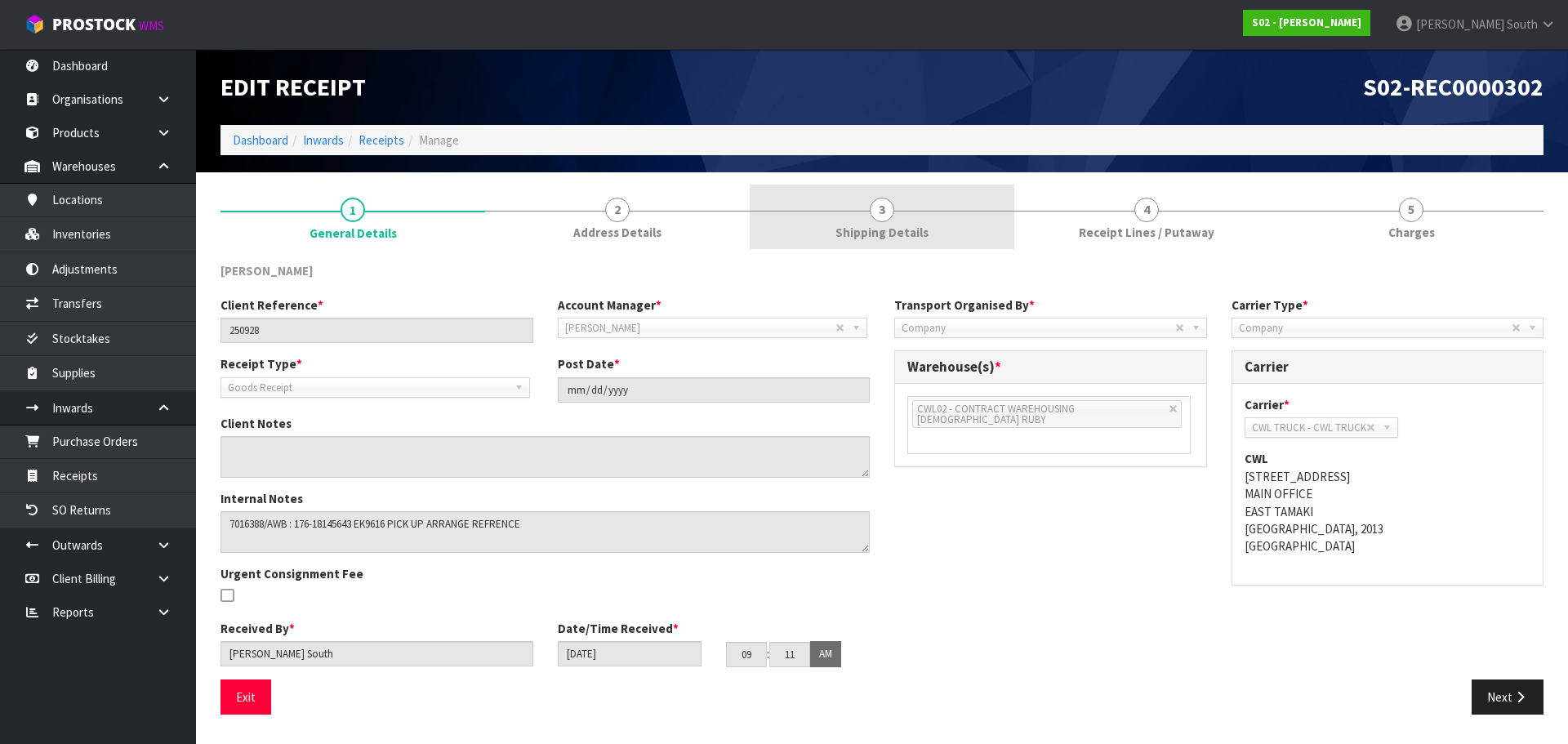
click at [995, 211] on div at bounding box center [882, 211] width 265 height 1
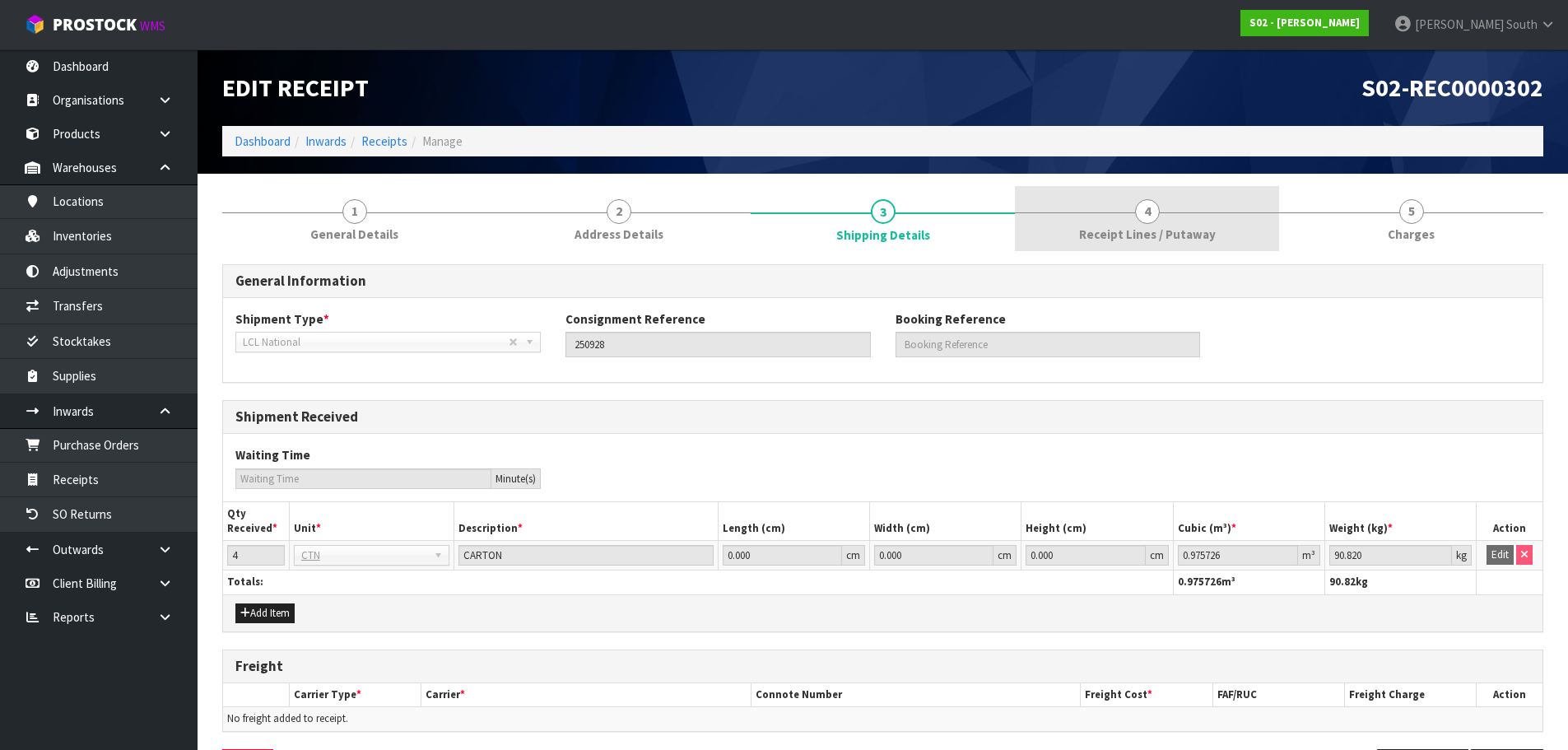
click at [1199, 229] on span "Receipt Lines / Putaway" at bounding box center [1148, 233] width 137 height 17
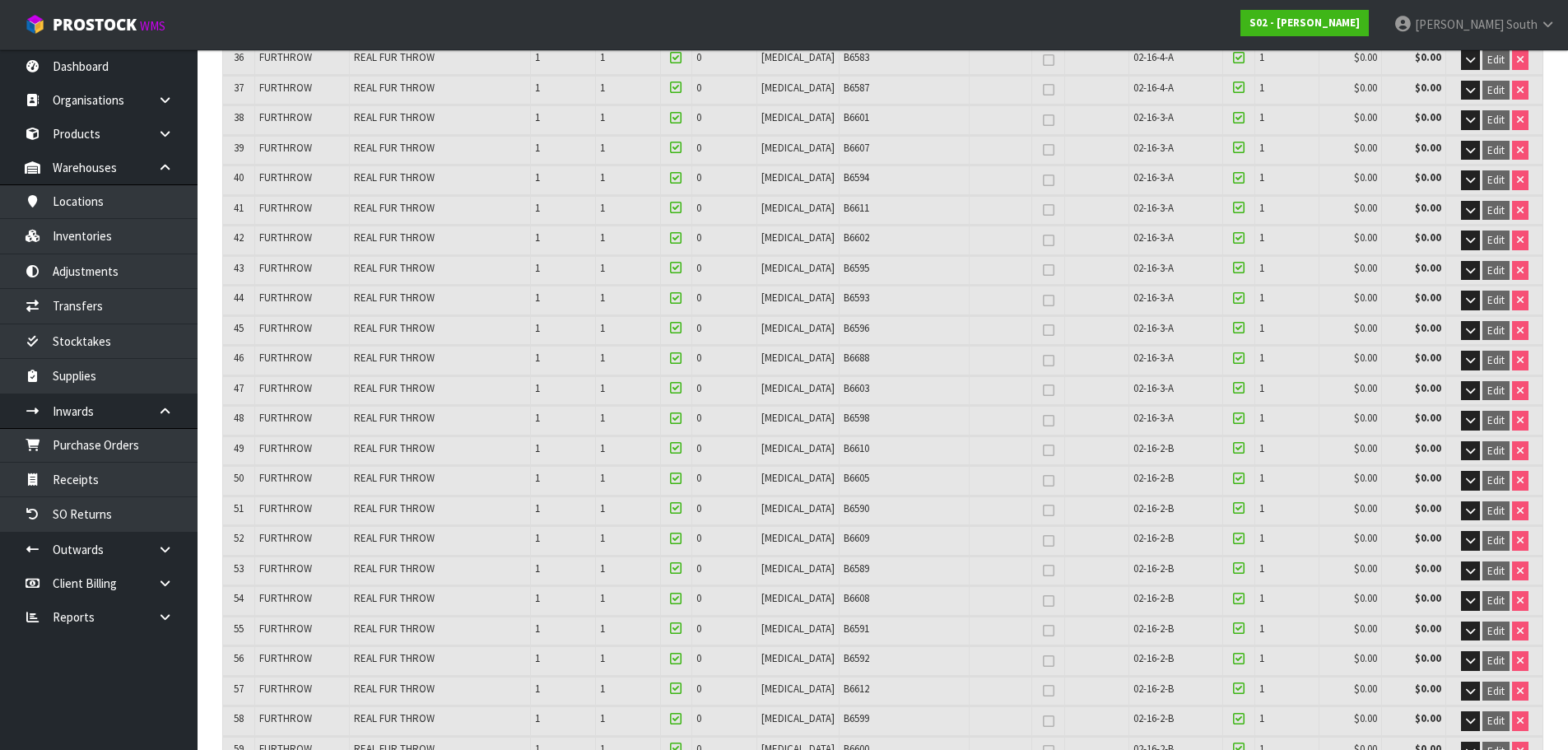
scroll to position [1316, 0]
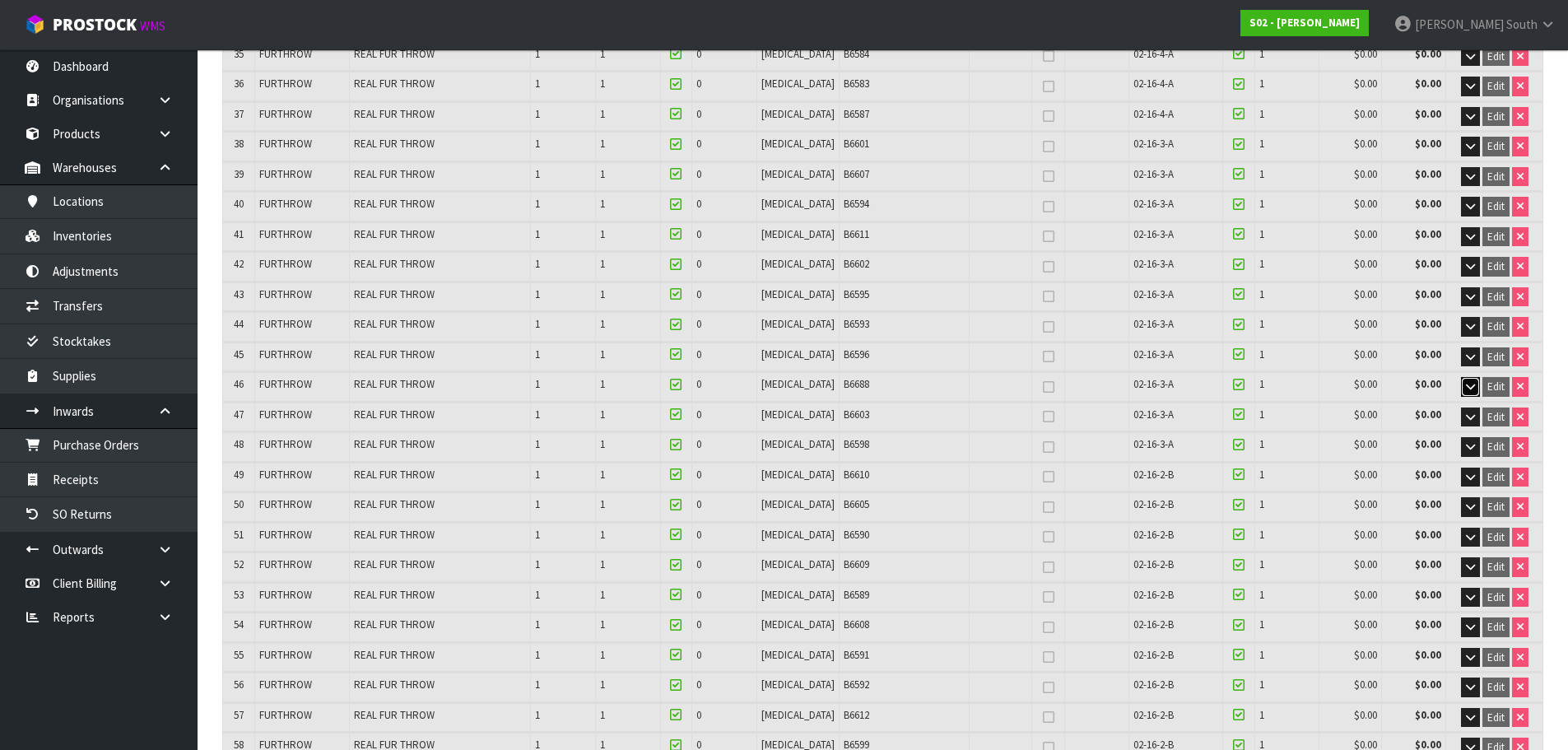
click at [1471, 386] on icon "button" at bounding box center [1470, 386] width 9 height 11
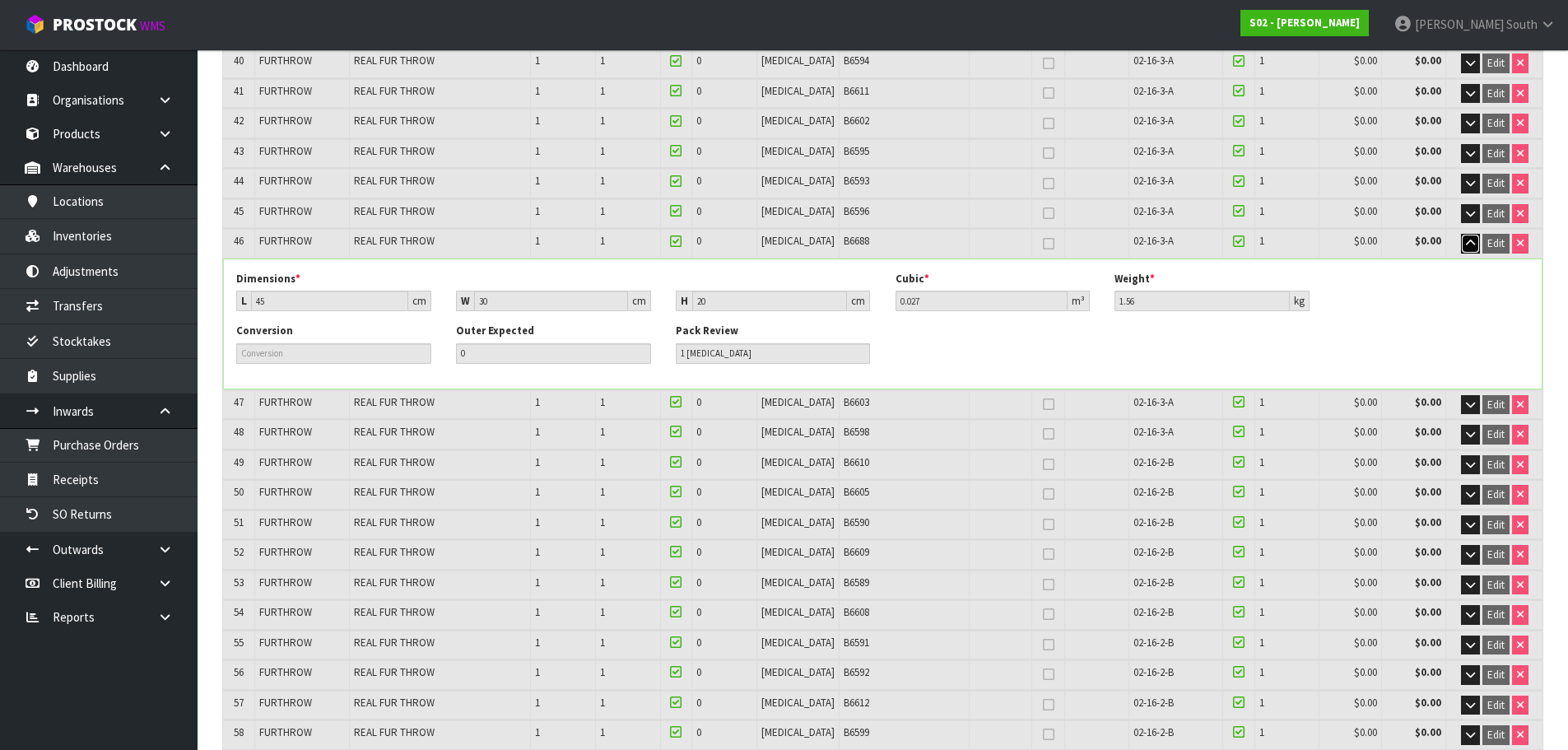
scroll to position [1481, 0]
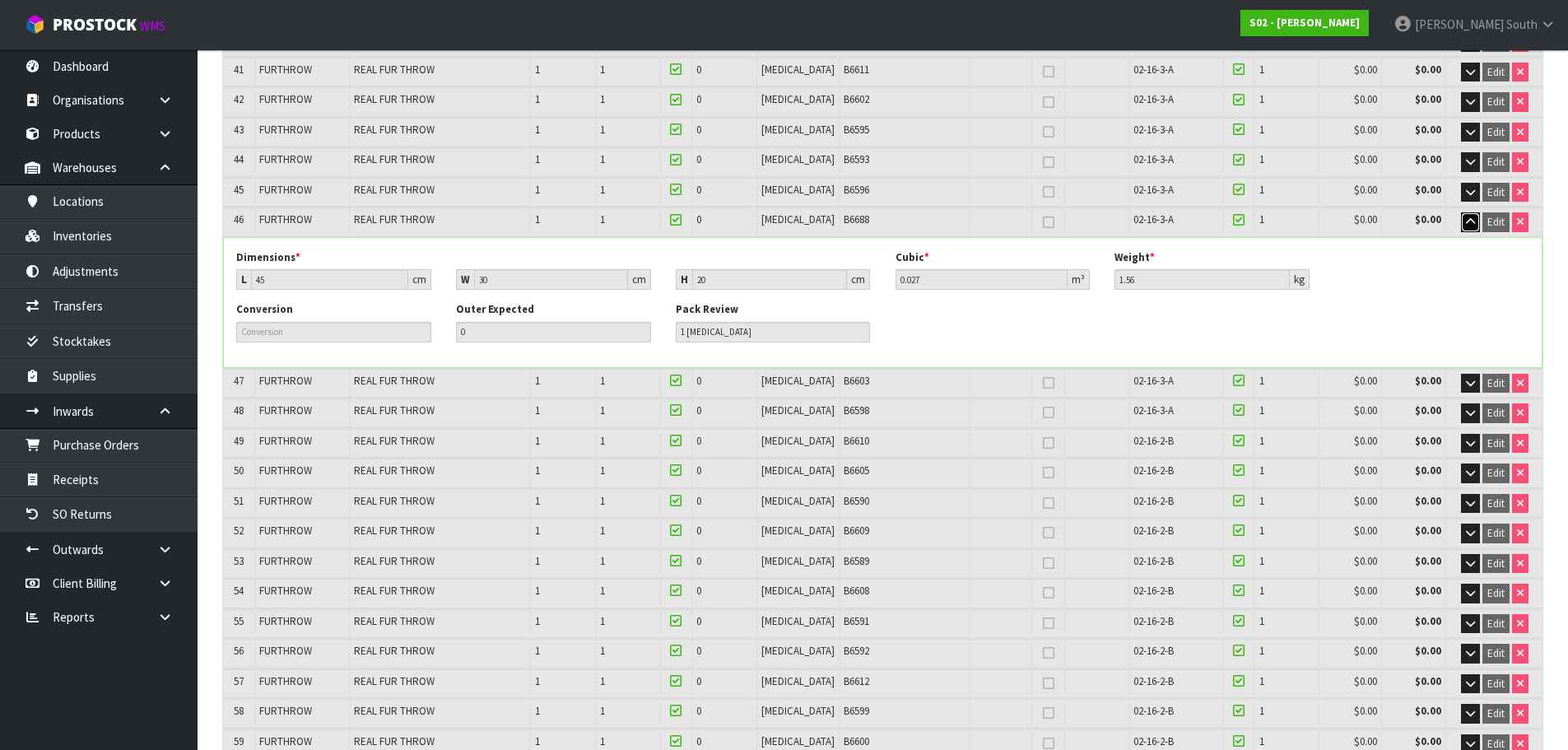
click at [1466, 221] on icon "button" at bounding box center [1470, 221] width 9 height 11
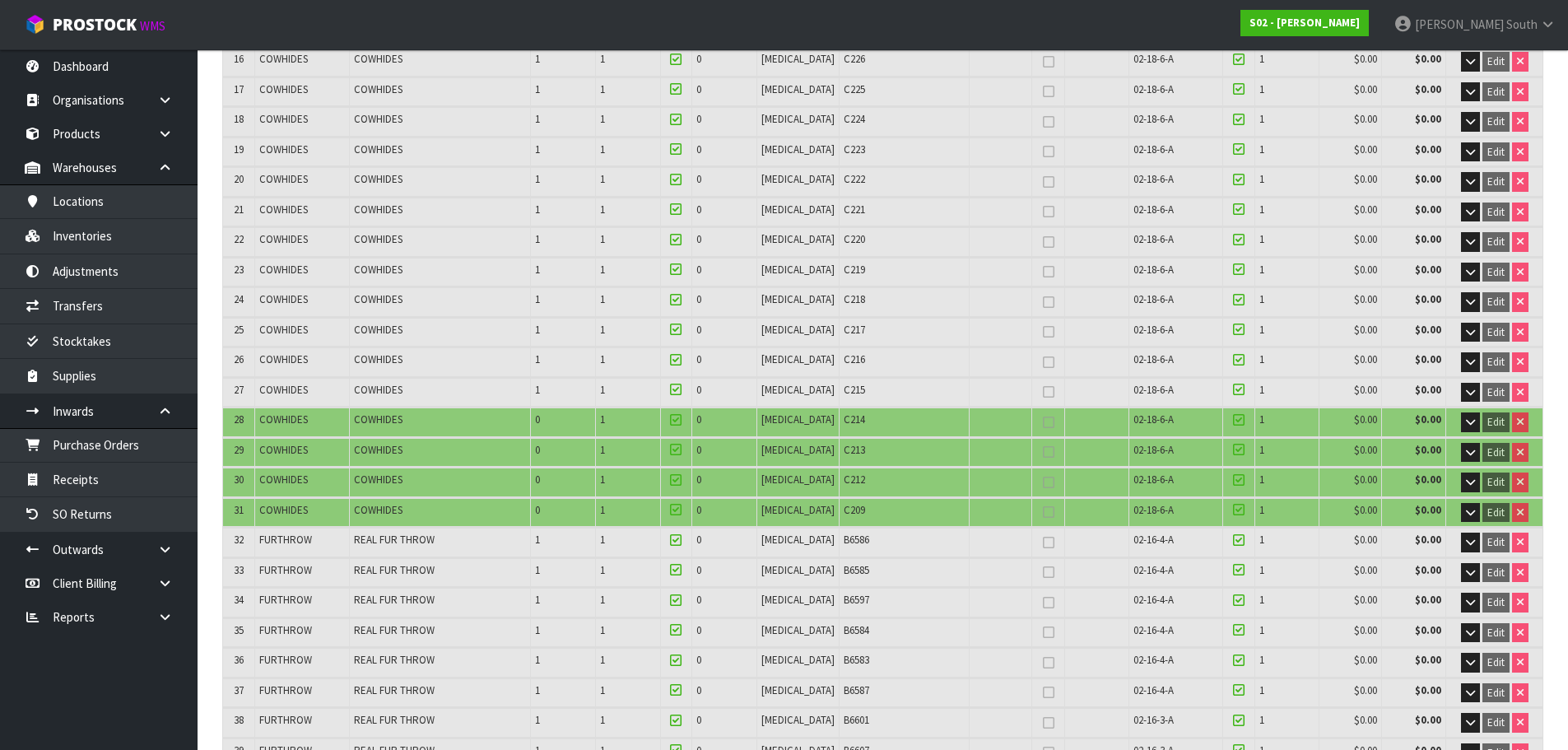
scroll to position [983, 0]
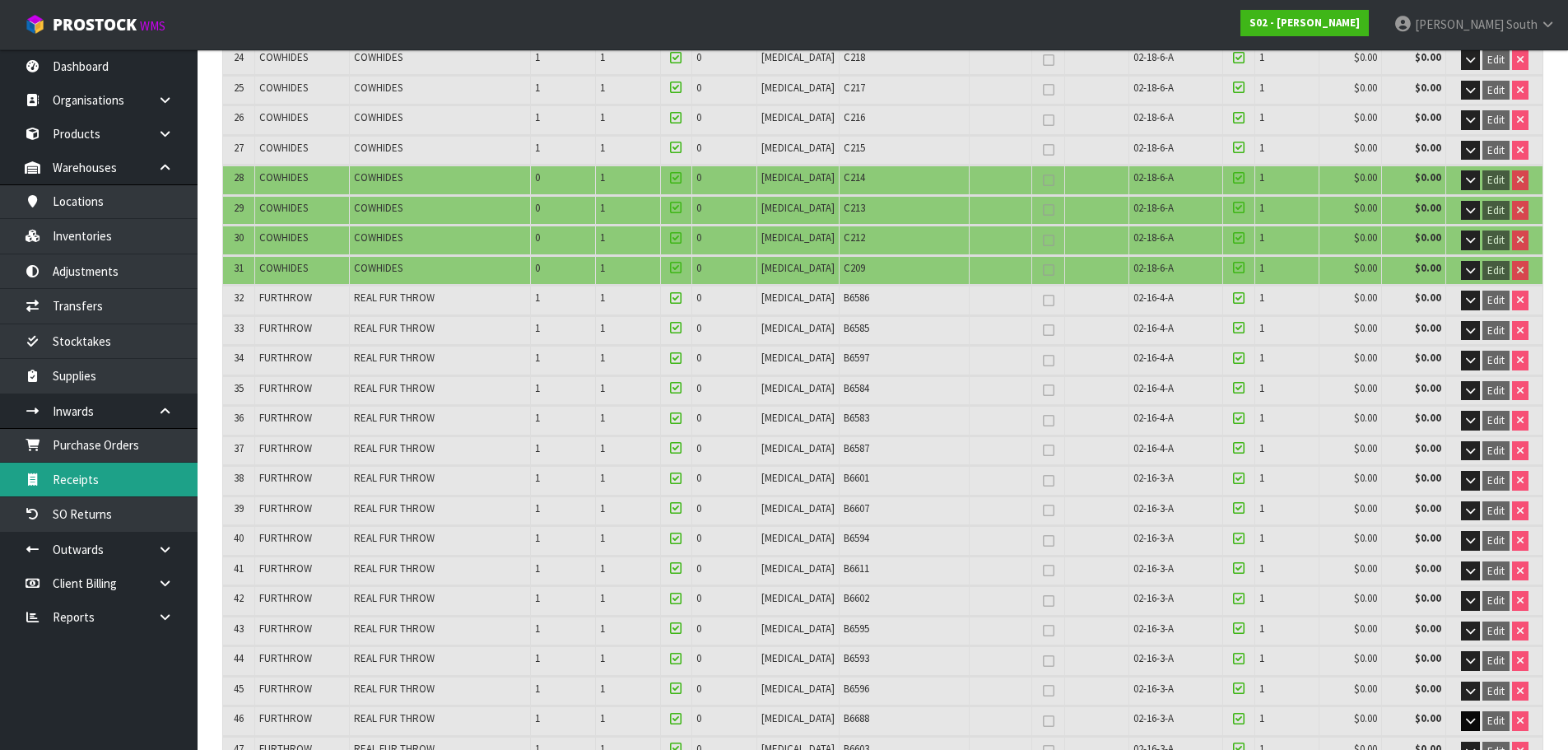
click at [139, 488] on link "Receipts" at bounding box center [98, 479] width 197 height 34
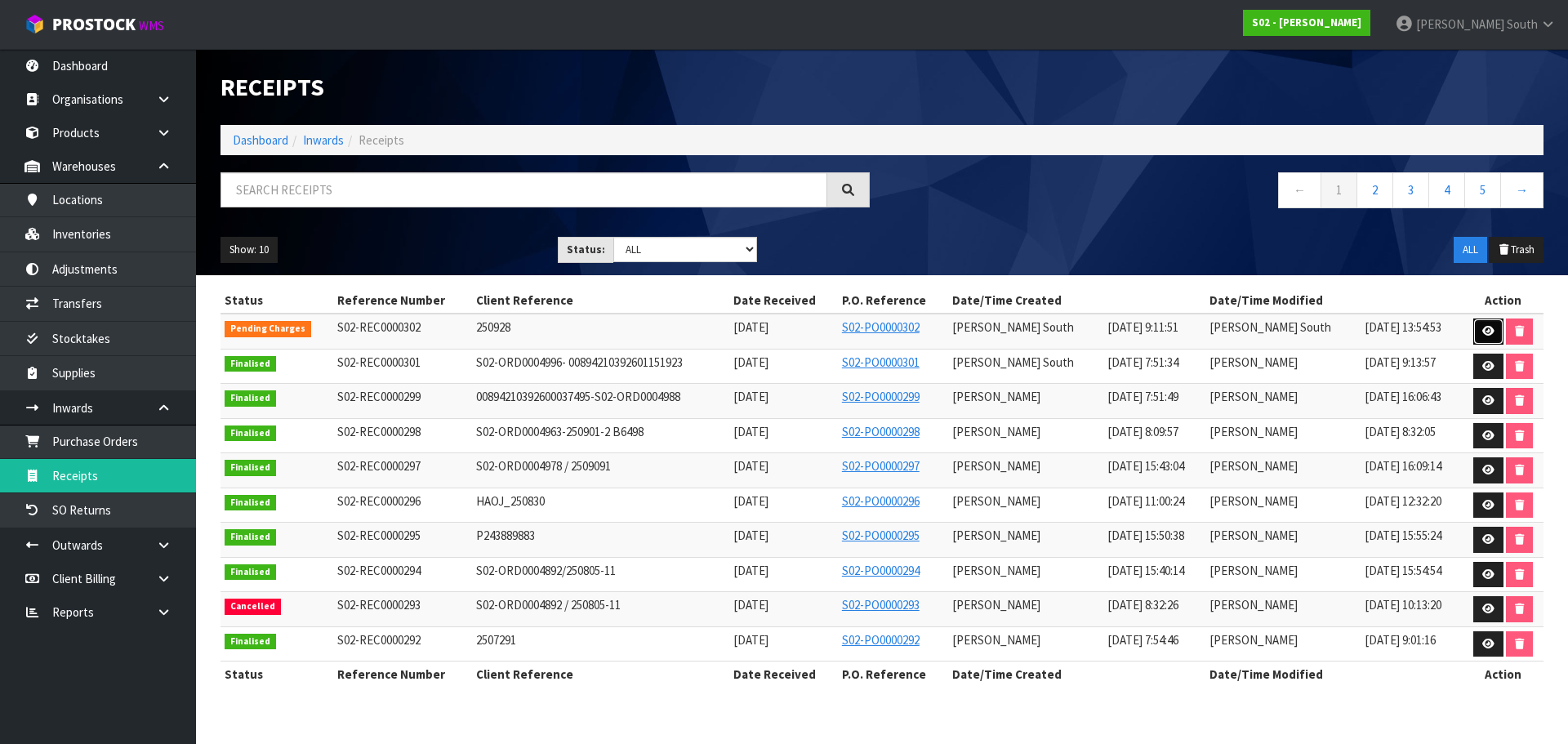
click at [1496, 336] on link at bounding box center [1488, 332] width 31 height 27
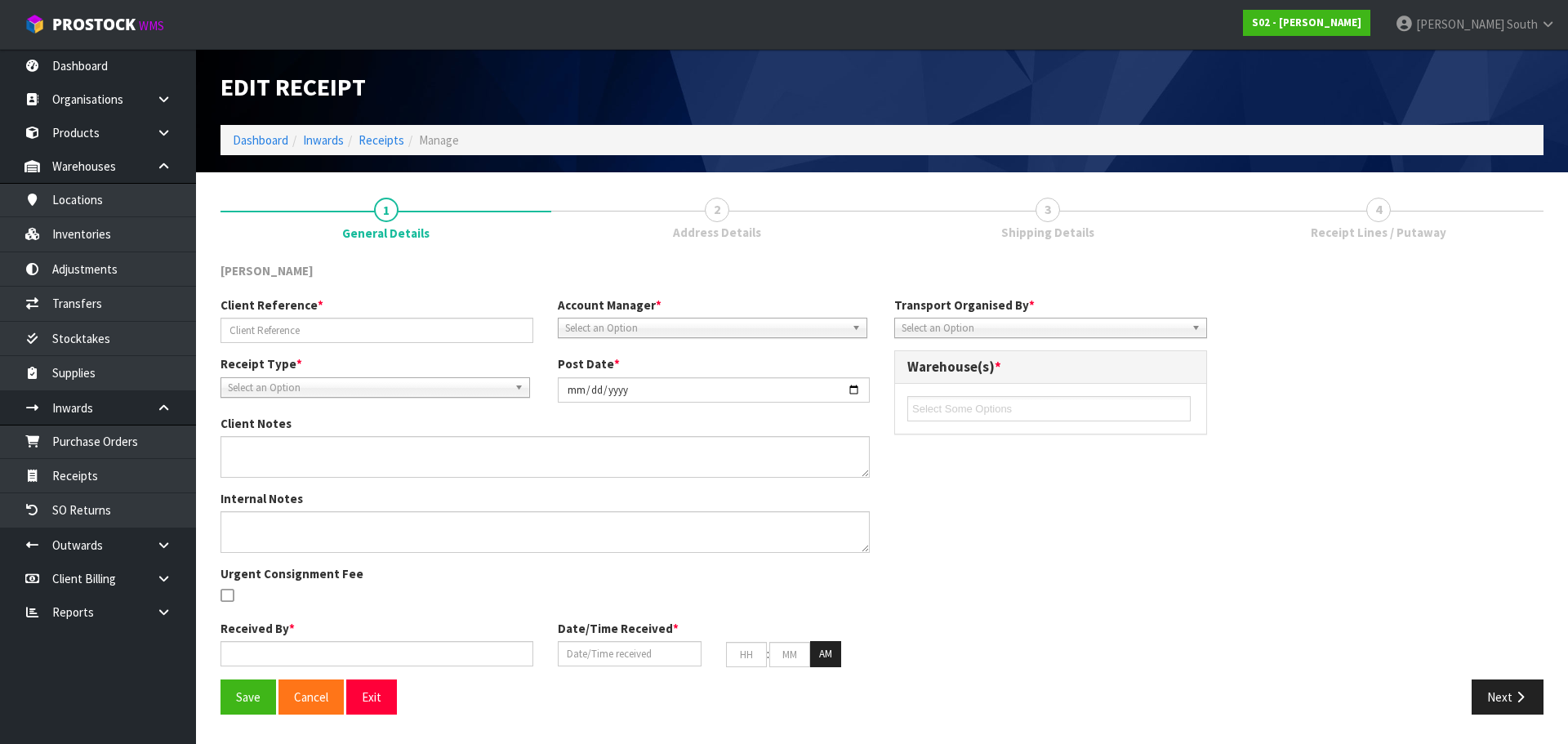
type input "250928"
type input "2025-09-29"
type textarea "7016388/AWB : 176-18145643 EK9616 PICK UP ARRANGE REFRENCE"
type input "[PERSON_NAME] South"
type input "[DATE]"
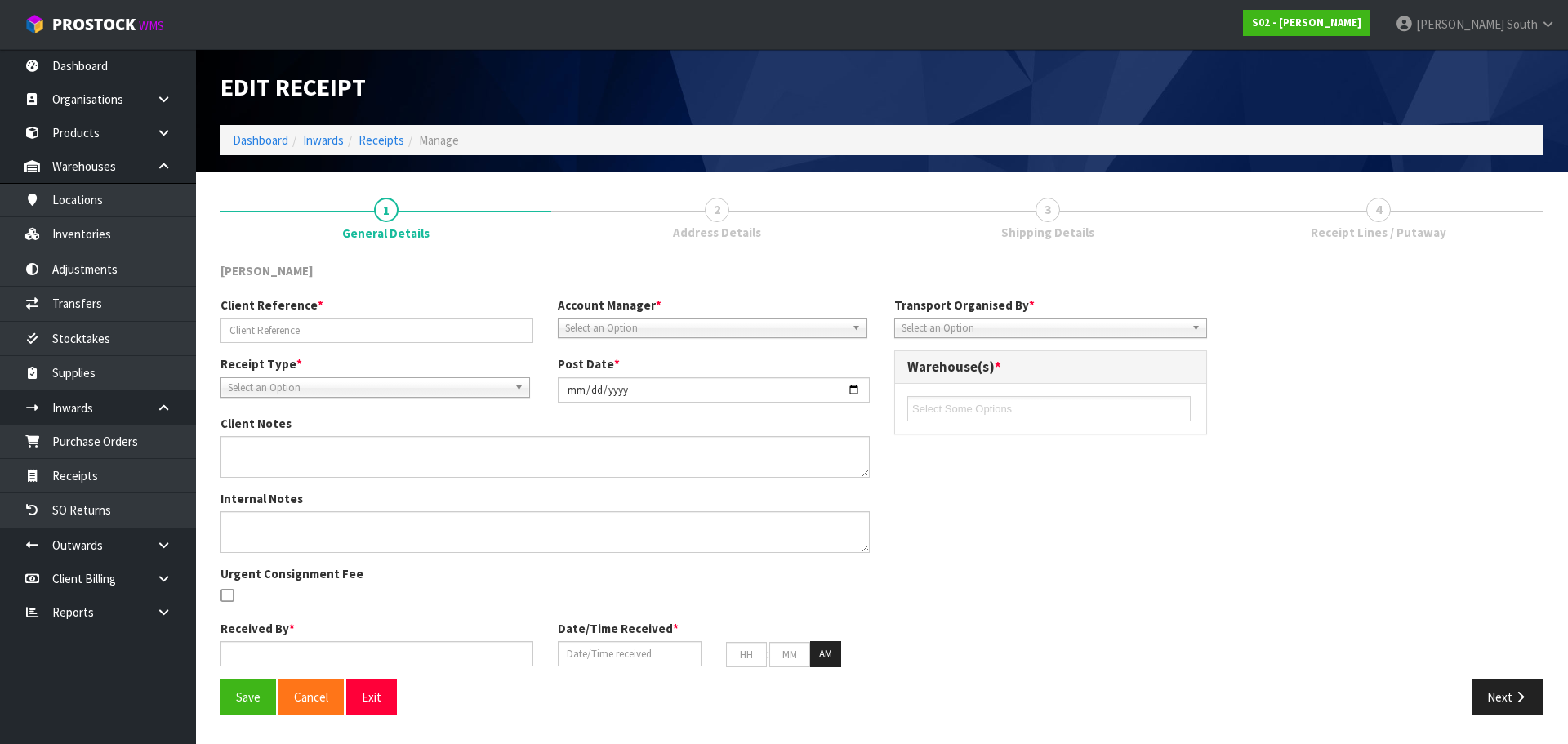
type input "09"
type input "11"
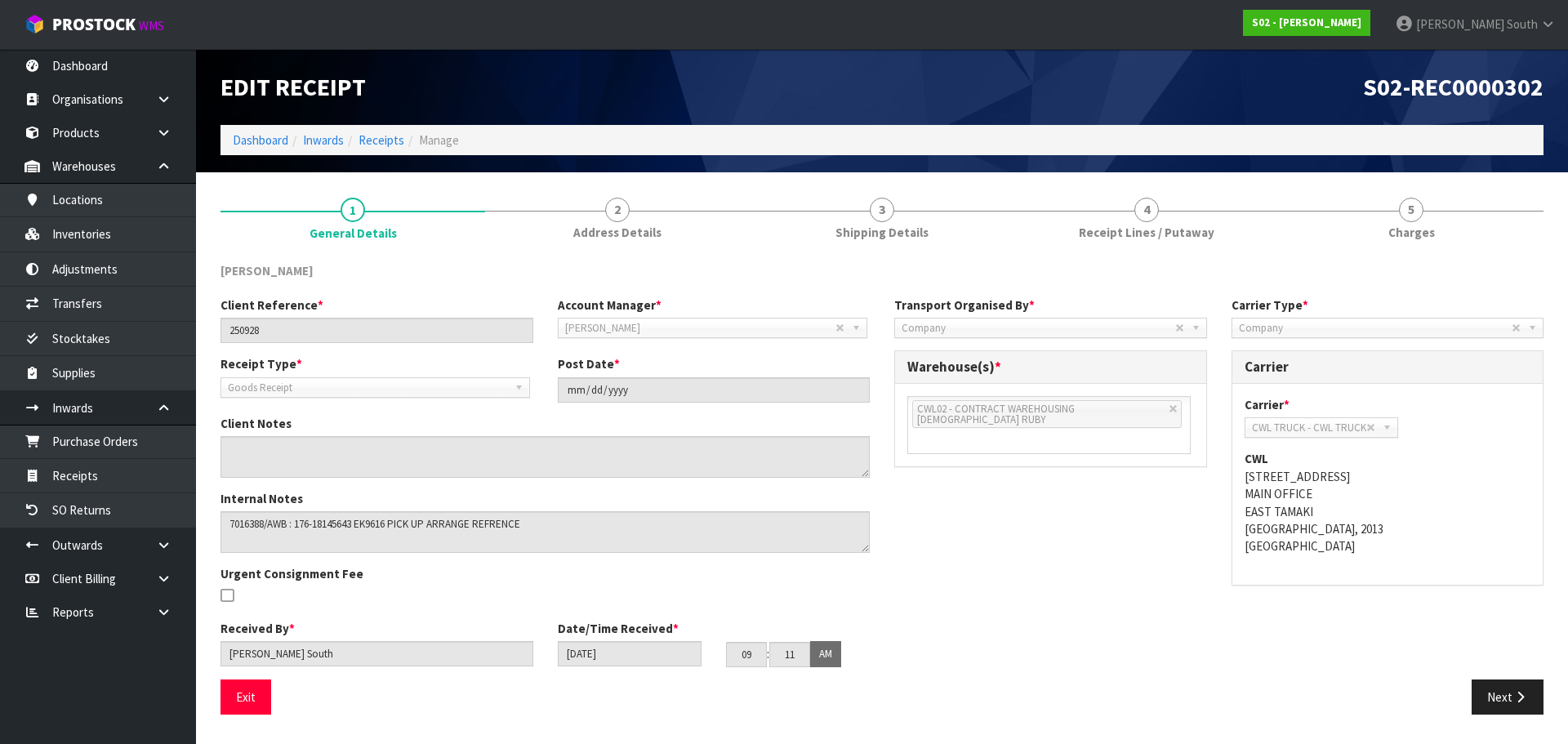
click at [1210, 250] on li "4 Receipt Lines / Putaway" at bounding box center [1146, 217] width 265 height 65
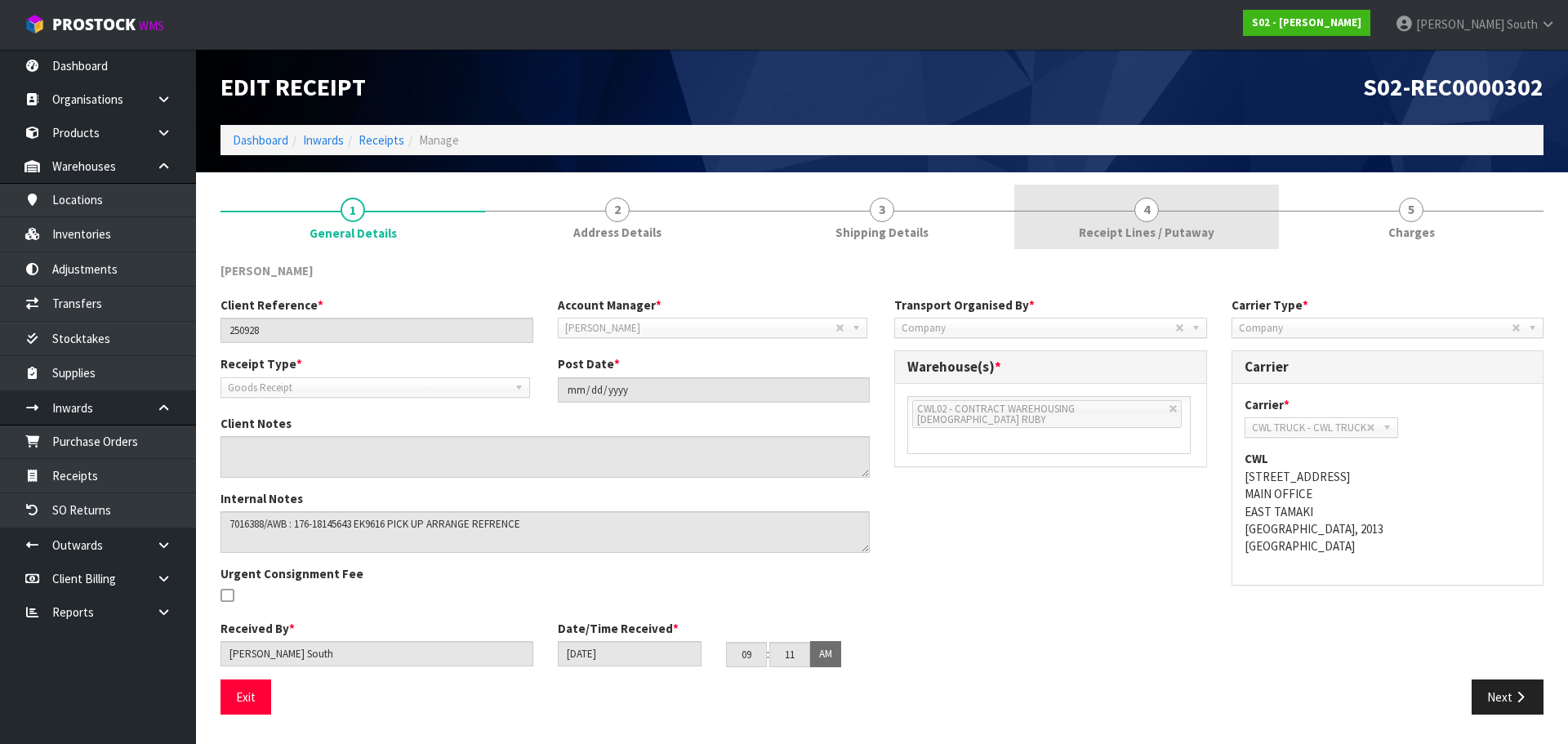
click at [1199, 237] on span "Receipt Lines / Putaway" at bounding box center [1147, 231] width 136 height 17
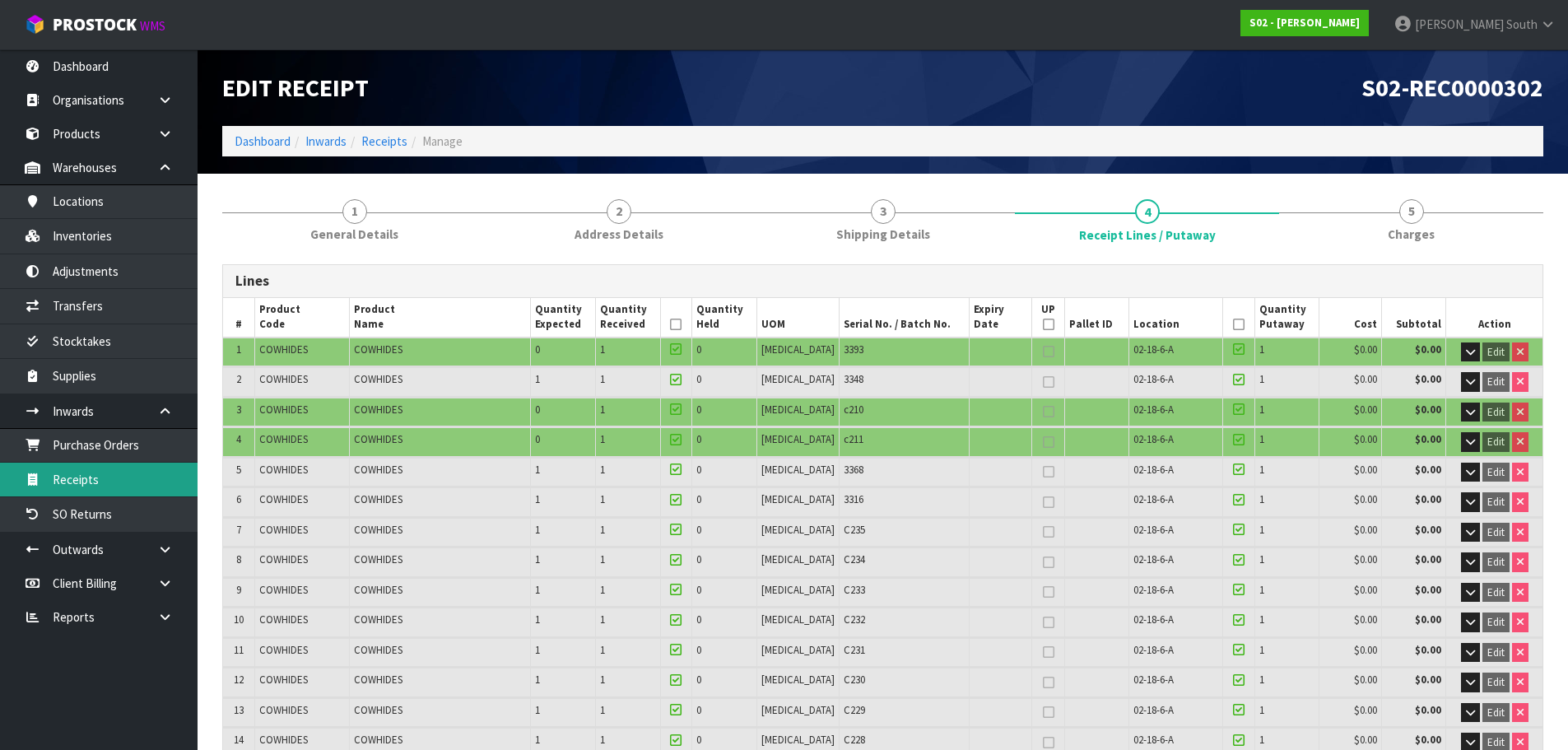
click at [138, 472] on link "Receipts" at bounding box center [98, 479] width 197 height 34
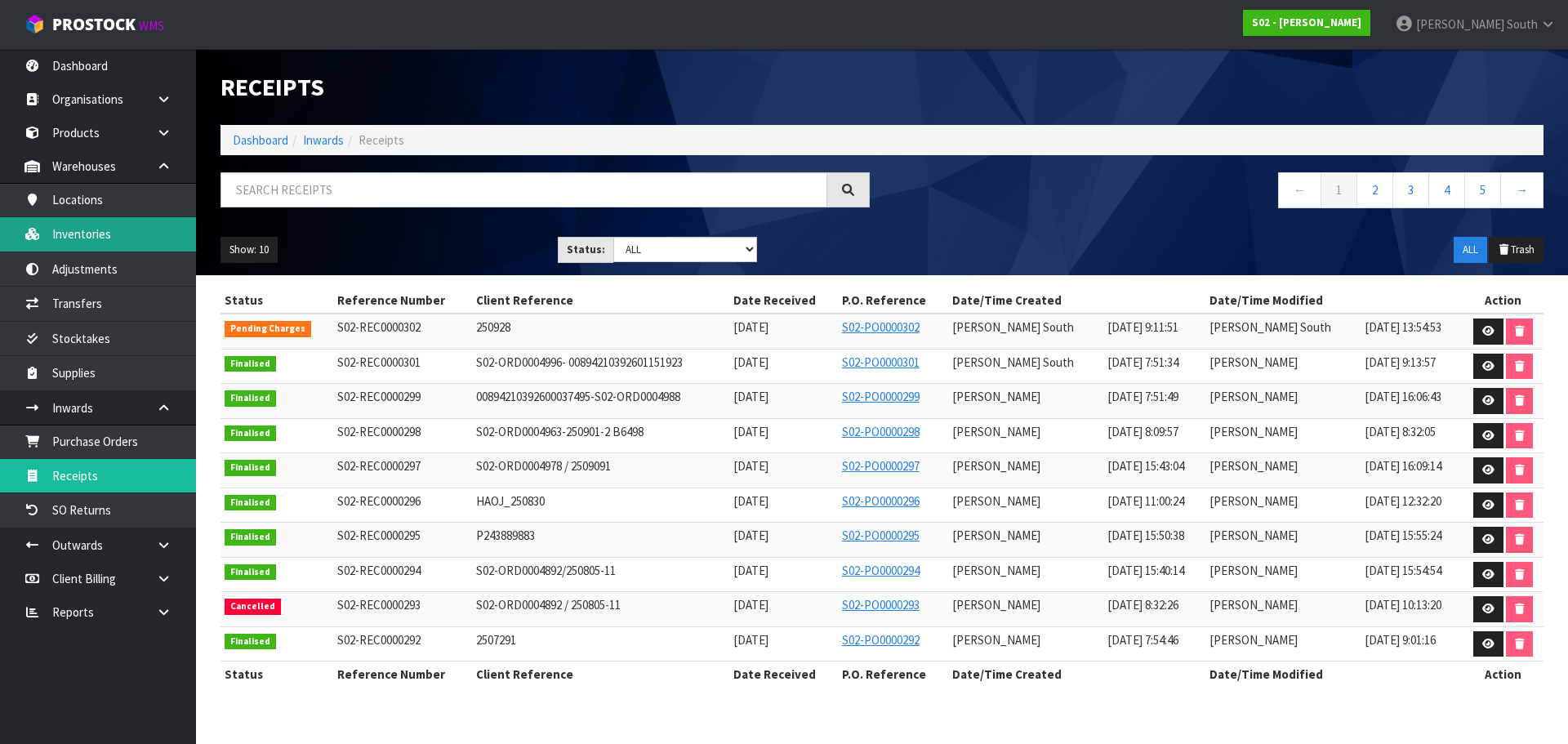
click at [113, 237] on link "Inventories" at bounding box center [97, 234] width 196 height 33
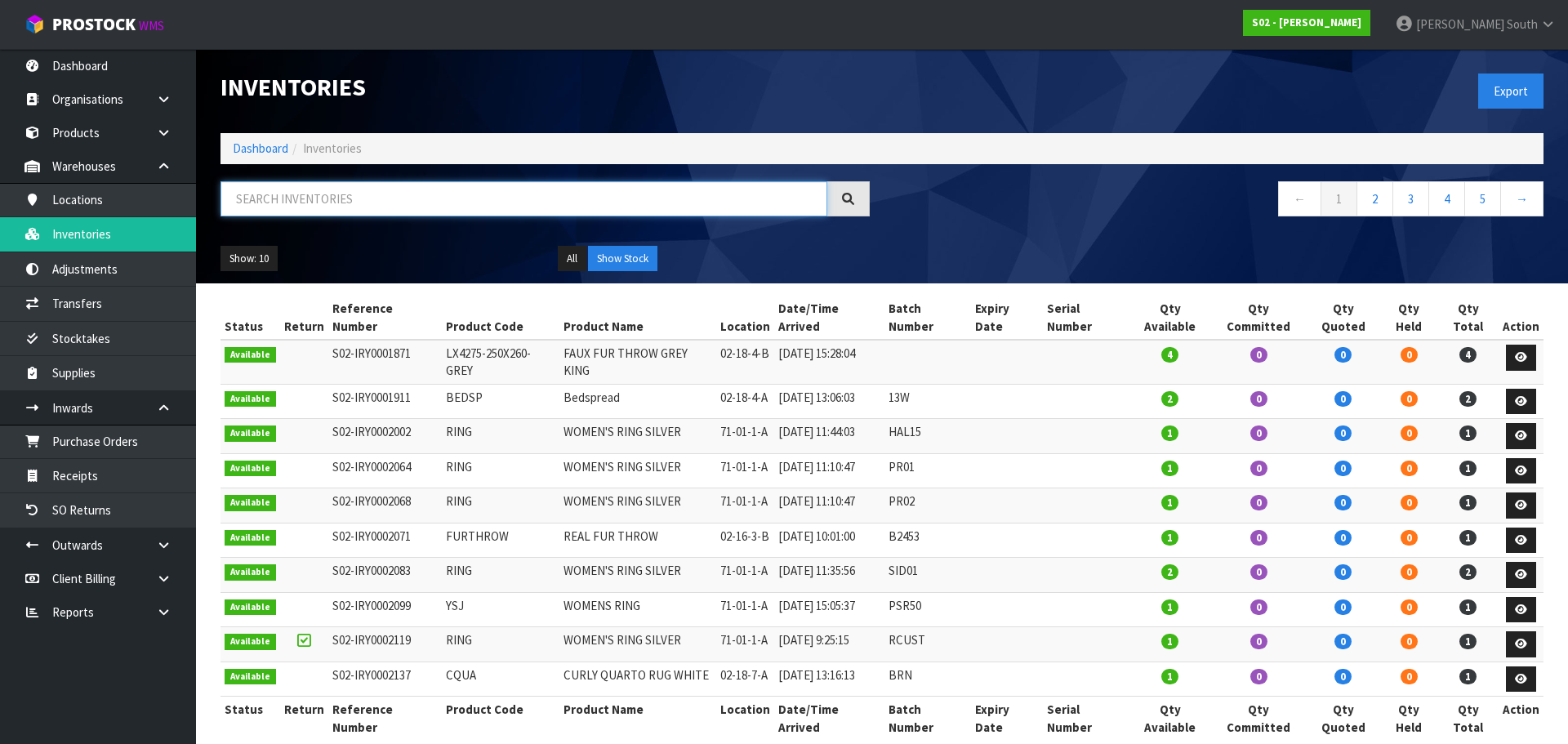
click at [499, 199] on input "text" at bounding box center [524, 199] width 606 height 35
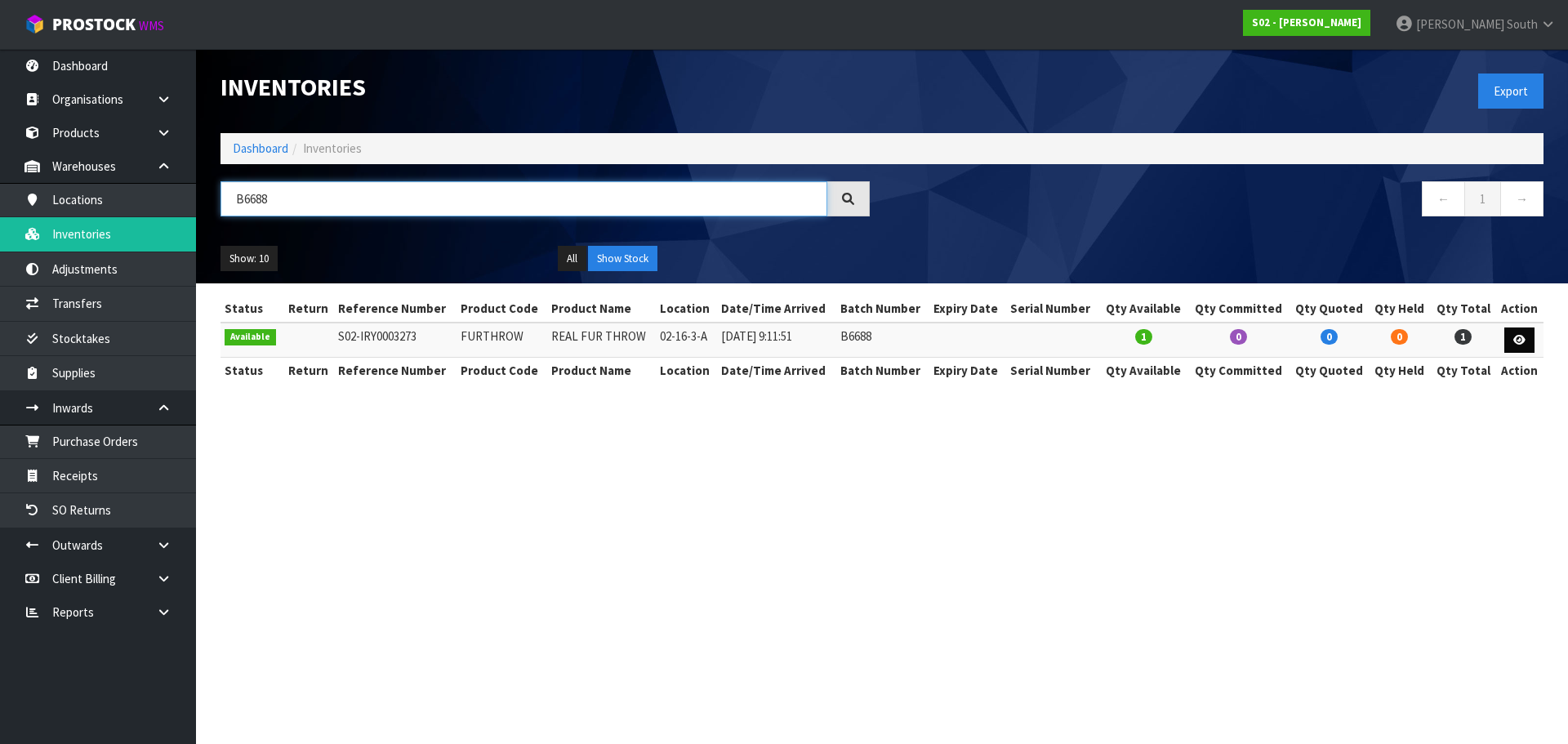
type input "B6688"
click at [1516, 336] on icon at bounding box center [1519, 340] width 12 height 11
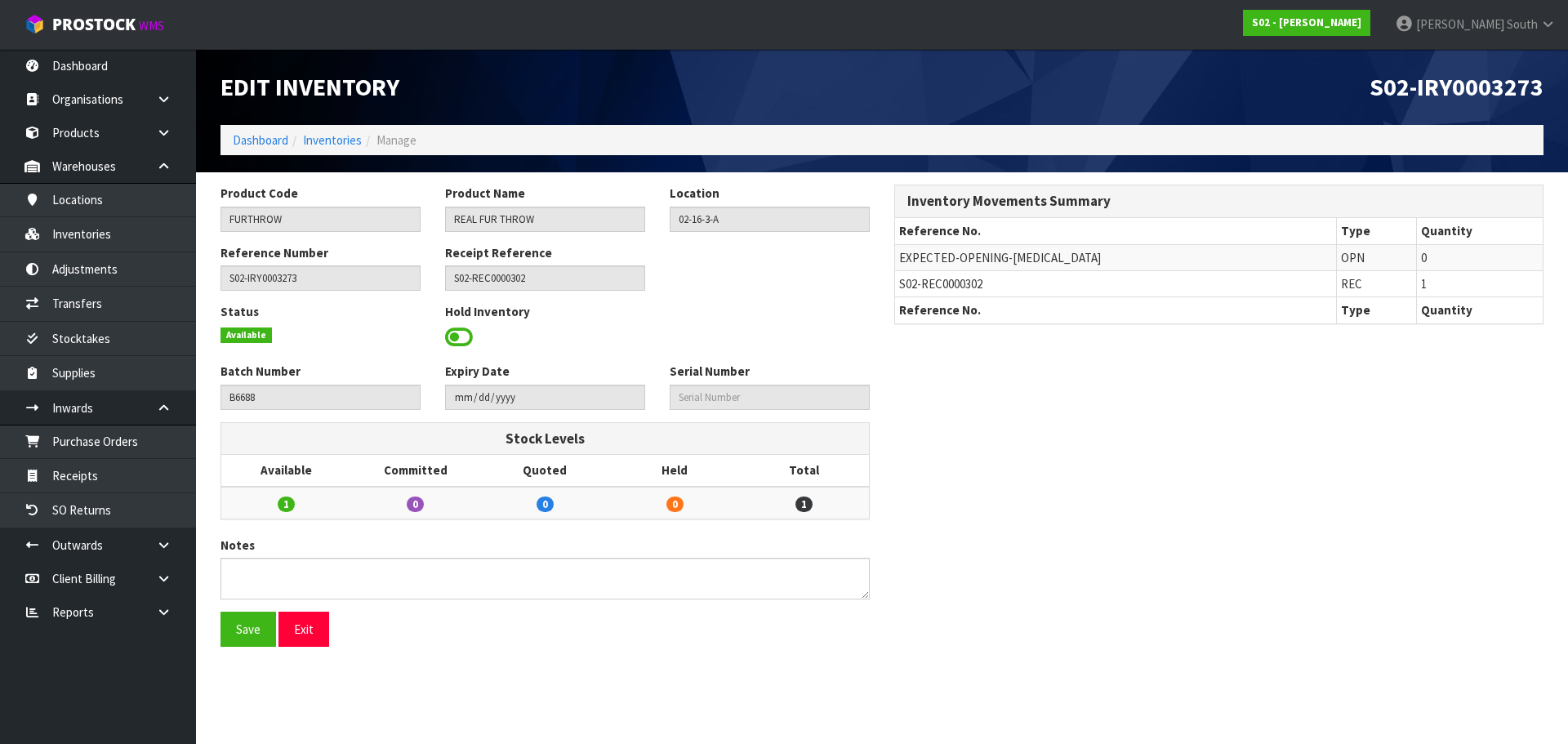
click at [774, 297] on div "Reference Number S02-IRY0003273 Receipt Reference S02-REC0000302" at bounding box center [545, 274] width 673 height 59
click at [1149, 424] on div "Product Code FURTHROW Product Name REAL FUR THROW Location 02-16-3-A Reference …" at bounding box center [882, 421] width 1348 height 474
click at [286, 633] on button "Exit" at bounding box center [303, 629] width 50 height 35
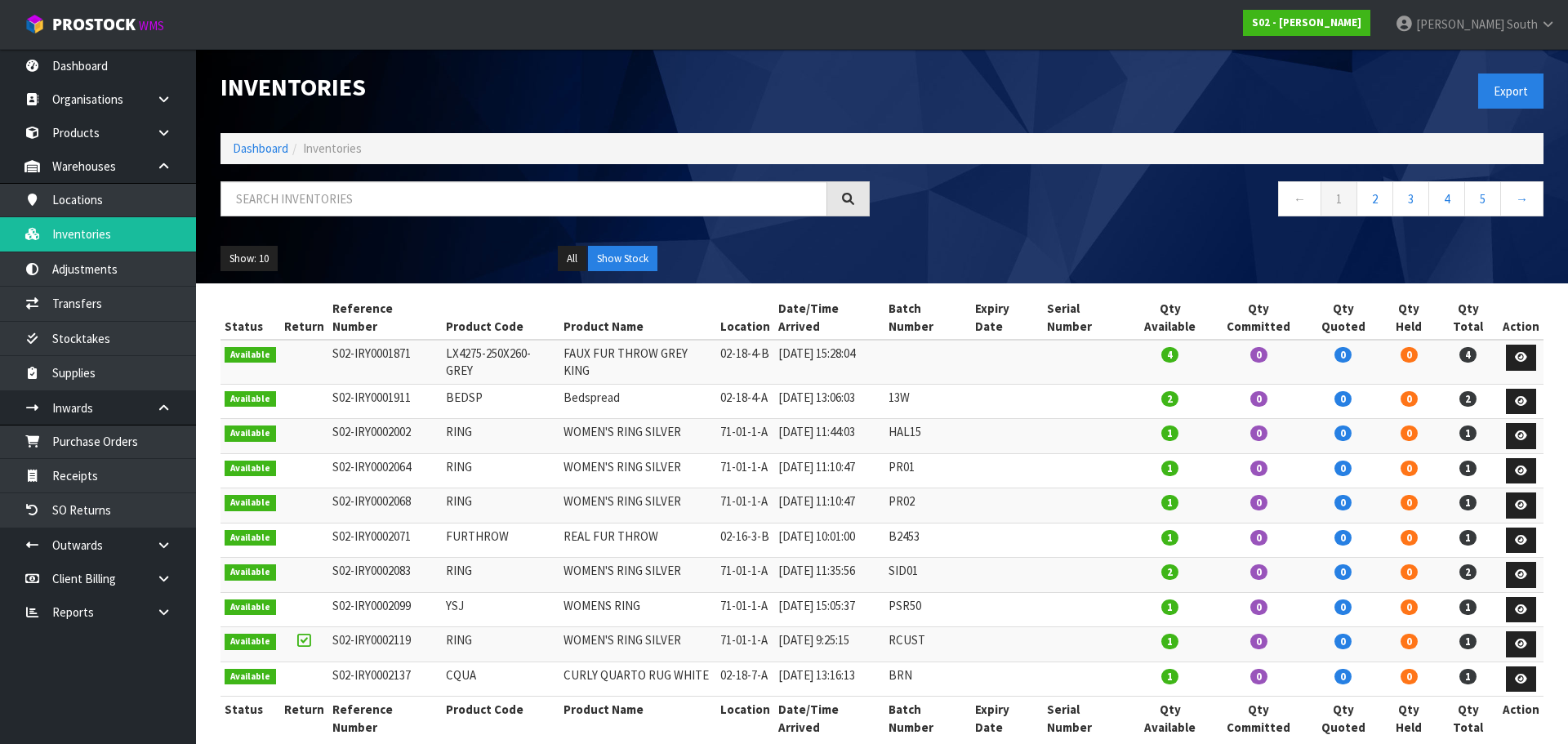
click at [980, 259] on div "Show: 10 5 10 25 50 All Show Stock" at bounding box center [882, 258] width 1348 height 50
